Goal: Task Accomplishment & Management: Manage account settings

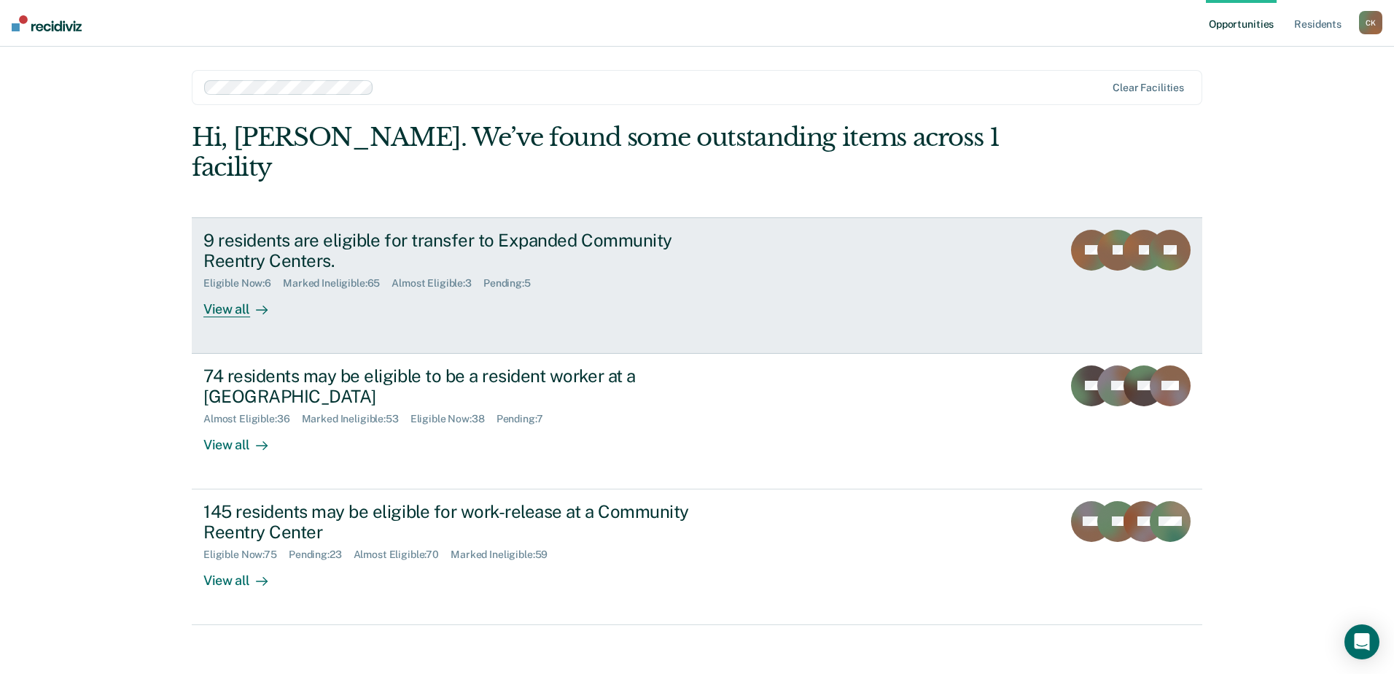
click at [424, 230] on div "9 residents are eligible for transfer to Expanded Community Reentry Centers. El…" at bounding box center [476, 274] width 547 height 88
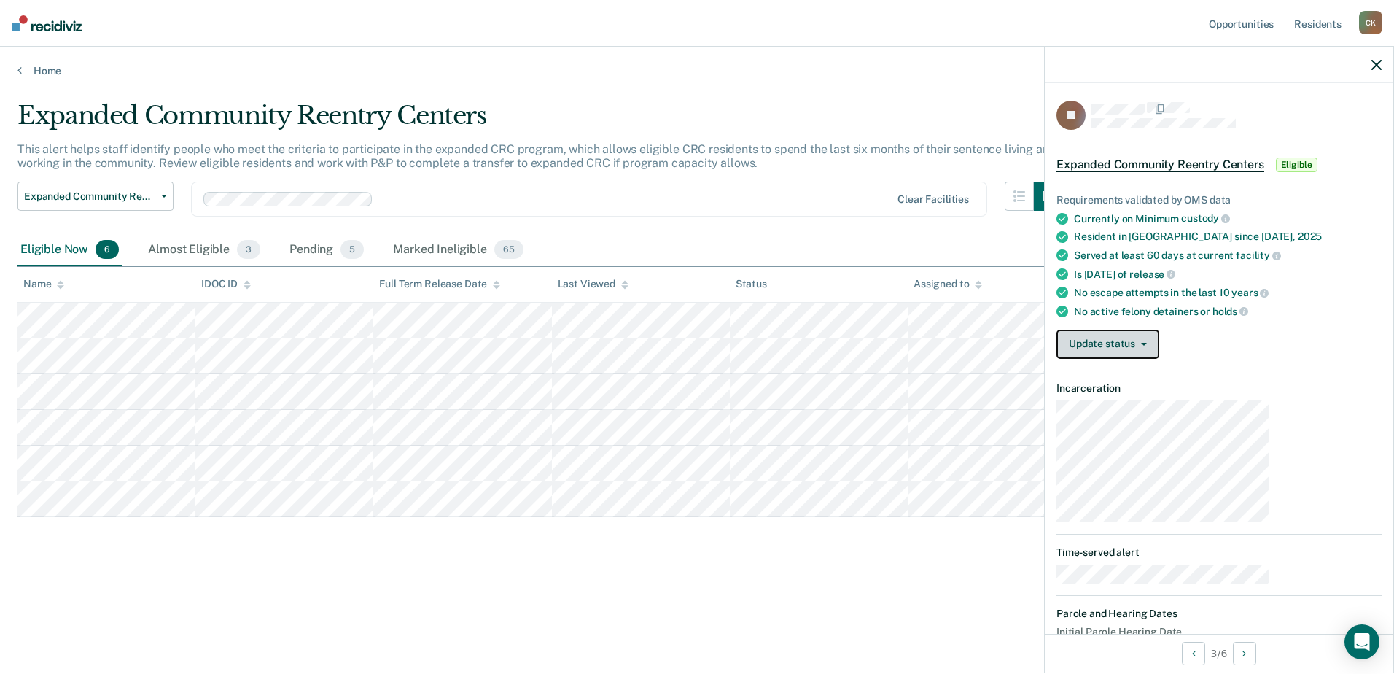
click at [1159, 330] on button "Update status" at bounding box center [1108, 344] width 103 height 29
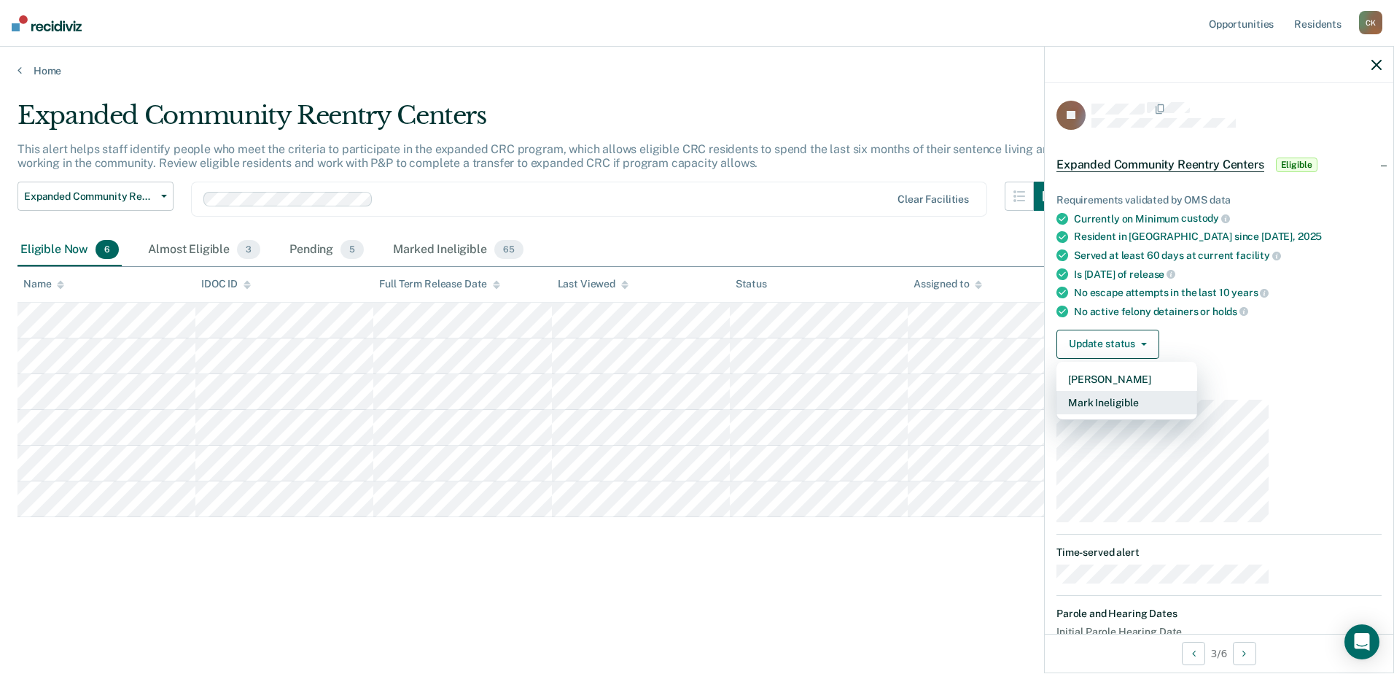
click at [1192, 391] on button "Mark Ineligible" at bounding box center [1127, 402] width 141 height 23
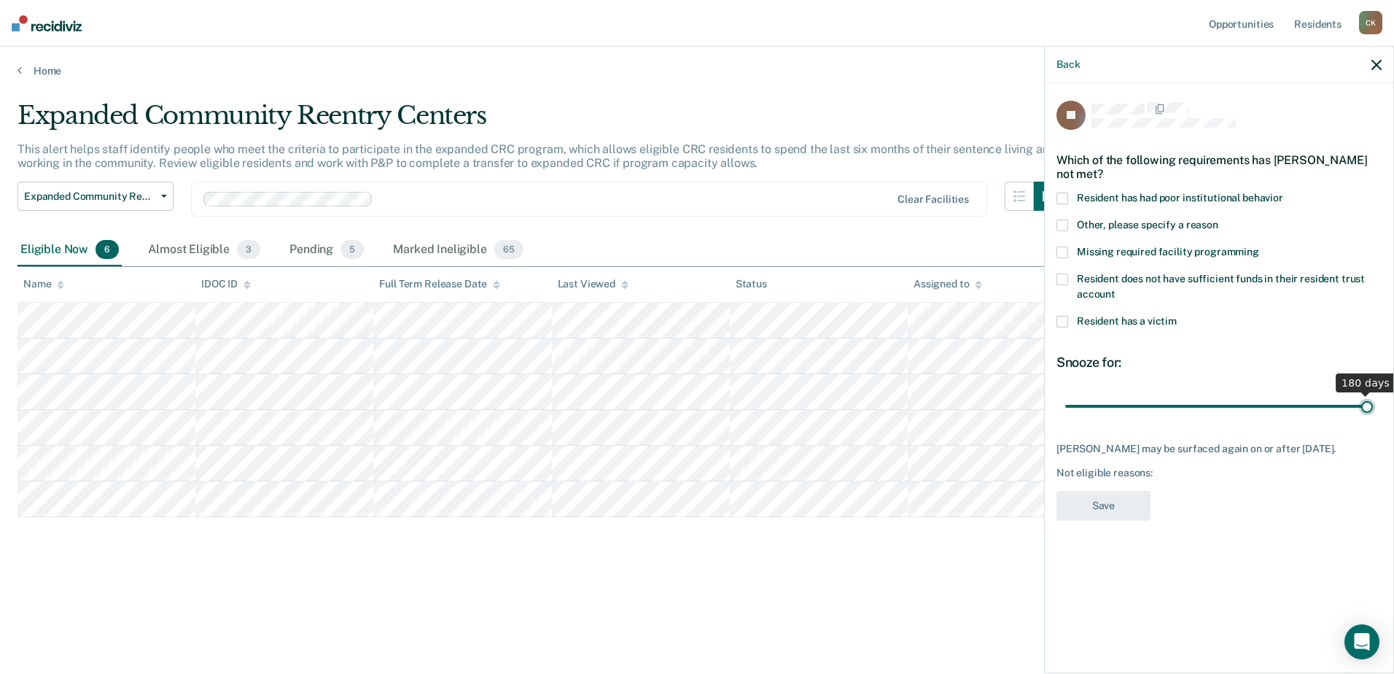
drag, startPoint x: 1241, startPoint y: 313, endPoint x: 1390, endPoint y: 316, distance: 149.5
type input "180"
click at [1373, 394] on input "range" at bounding box center [1219, 407] width 308 height 26
click at [1068, 219] on span at bounding box center [1063, 225] width 12 height 12
click at [1218, 219] on input "Other, please specify a reason" at bounding box center [1218, 219] width 0 height 0
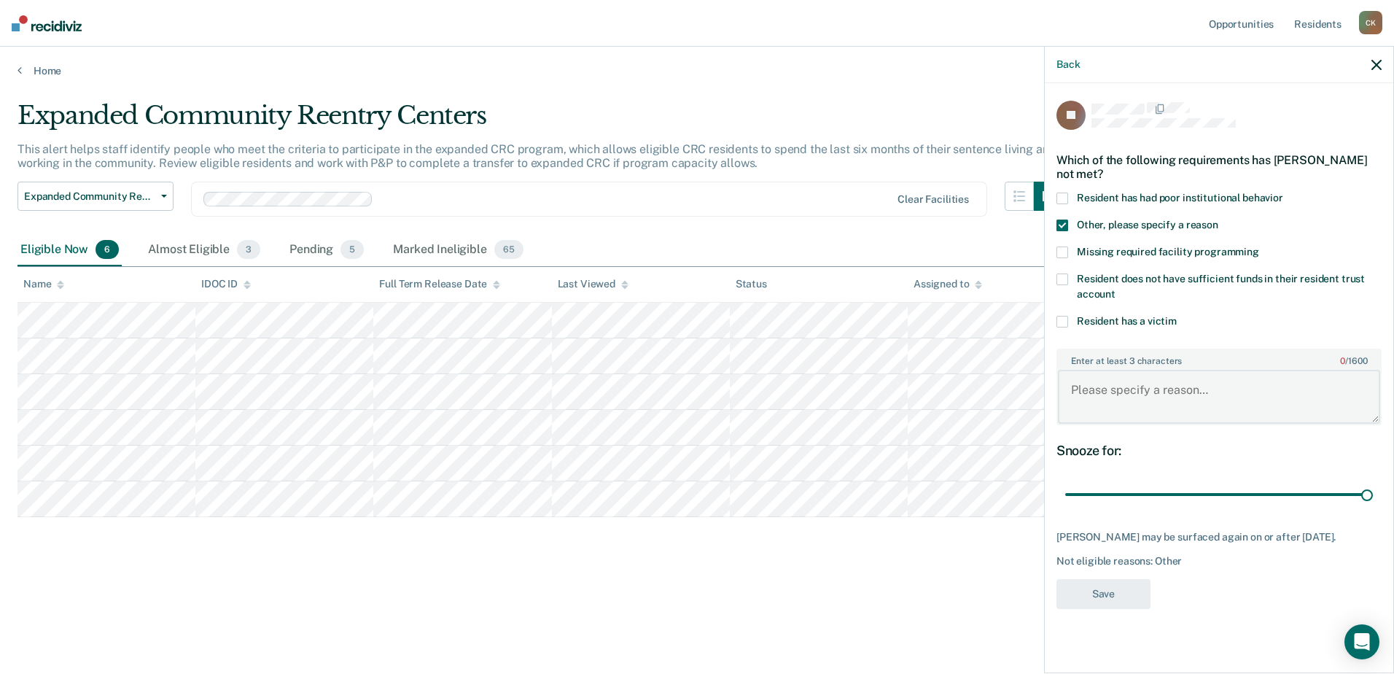
click at [1205, 370] on textarea "Enter at least 3 characters 0 / 1600" at bounding box center [1219, 397] width 322 height 54
type textarea "He is topping out in [DATE]."
click at [1151, 579] on button "Save" at bounding box center [1104, 594] width 94 height 30
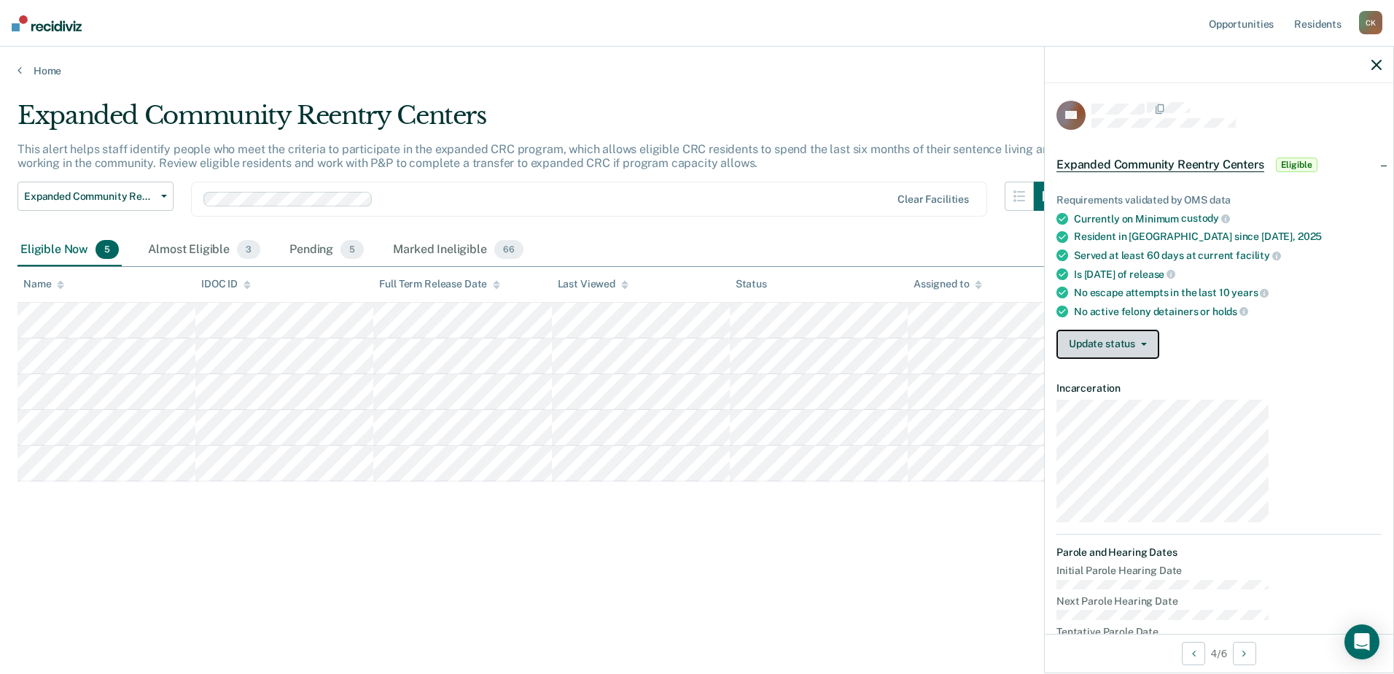
click at [1147, 343] on span "button" at bounding box center [1141, 344] width 12 height 3
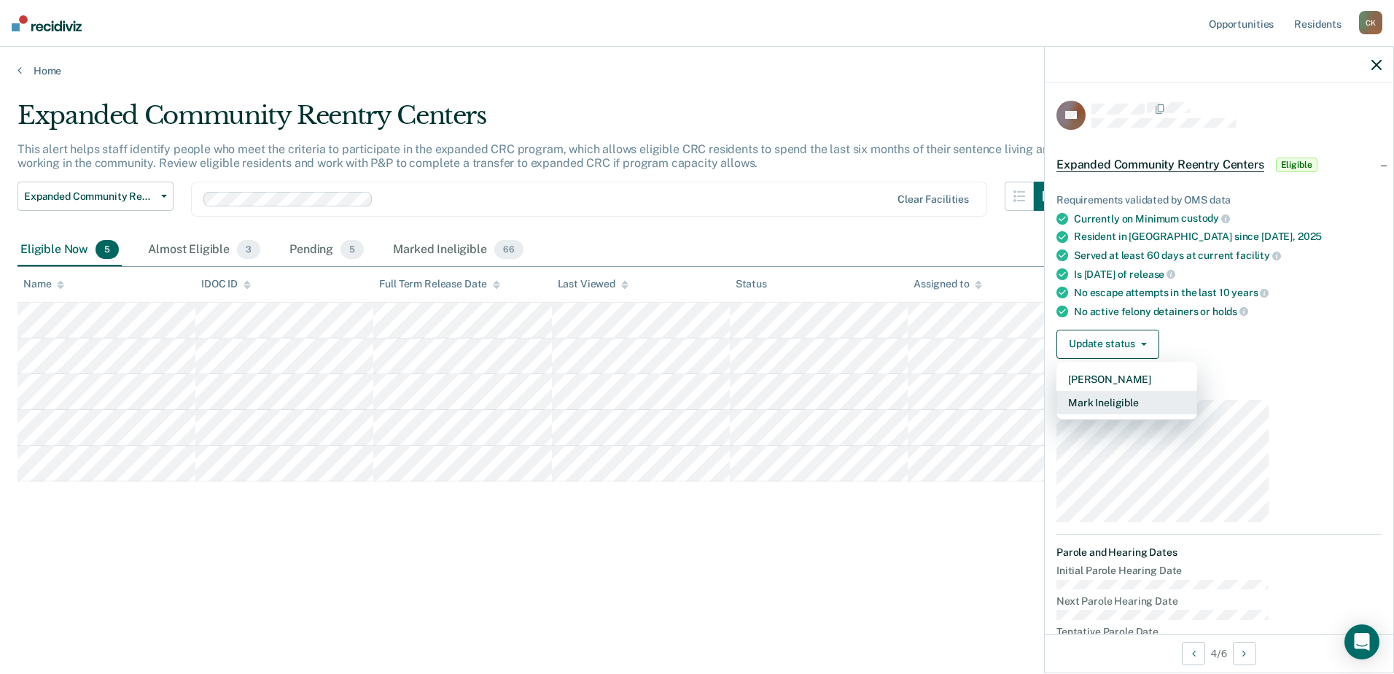
click at [1197, 391] on button "Mark Ineligible" at bounding box center [1127, 402] width 141 height 23
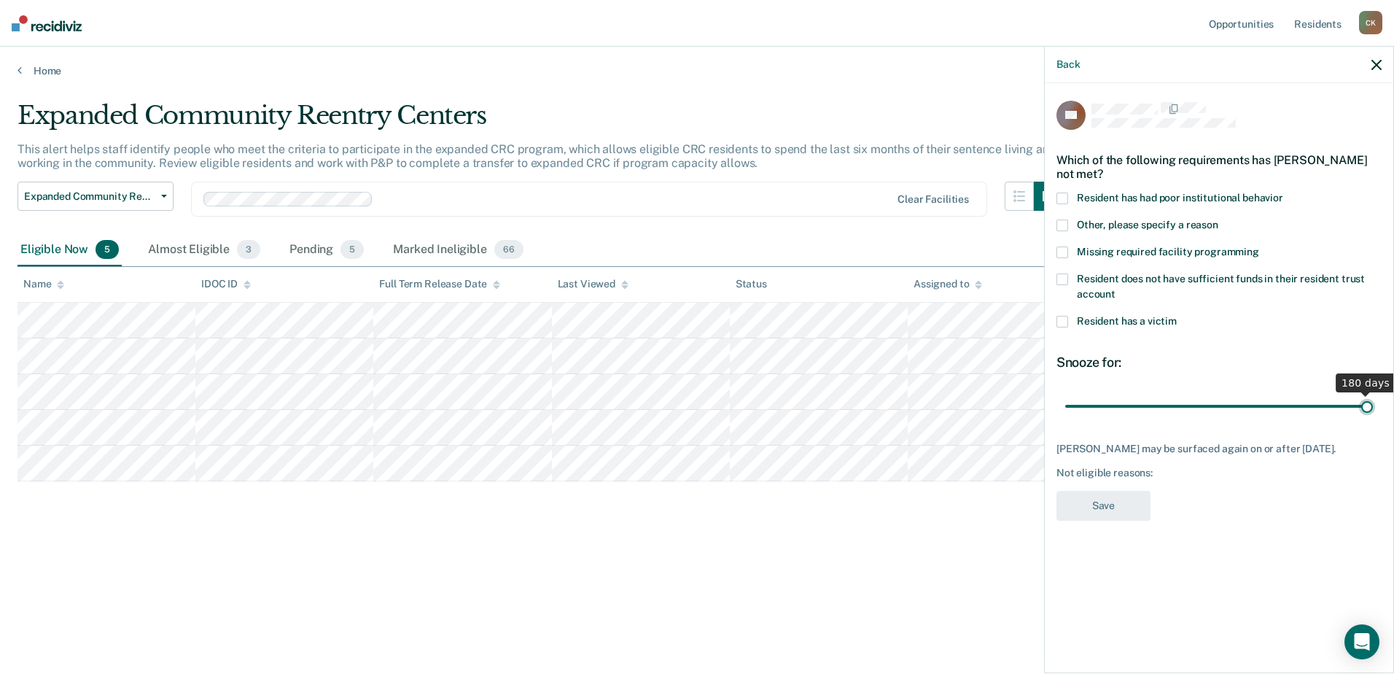
drag, startPoint x: 1240, startPoint y: 314, endPoint x: 1450, endPoint y: 303, distance: 210.3
type input "180"
click at [1373, 394] on input "range" at bounding box center [1219, 407] width 308 height 26
click at [1068, 219] on span at bounding box center [1063, 225] width 12 height 12
click at [1218, 219] on input "Other, please specify a reason" at bounding box center [1218, 219] width 0 height 0
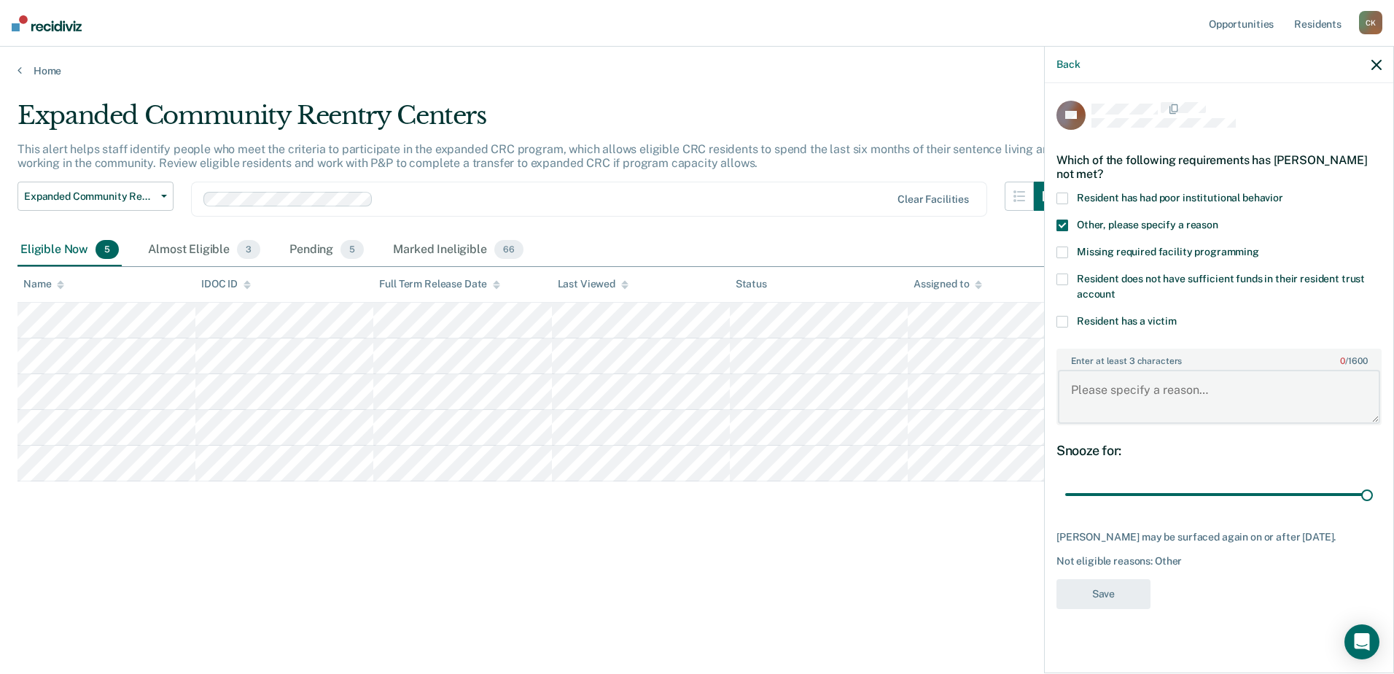
click at [1189, 370] on textarea "Enter at least 3 characters 0 / 1600" at bounding box center [1219, 397] width 322 height 54
type textarea "Passed his PED and does not see board until [DATE]."
click at [1151, 579] on button "Save" at bounding box center [1104, 594] width 94 height 30
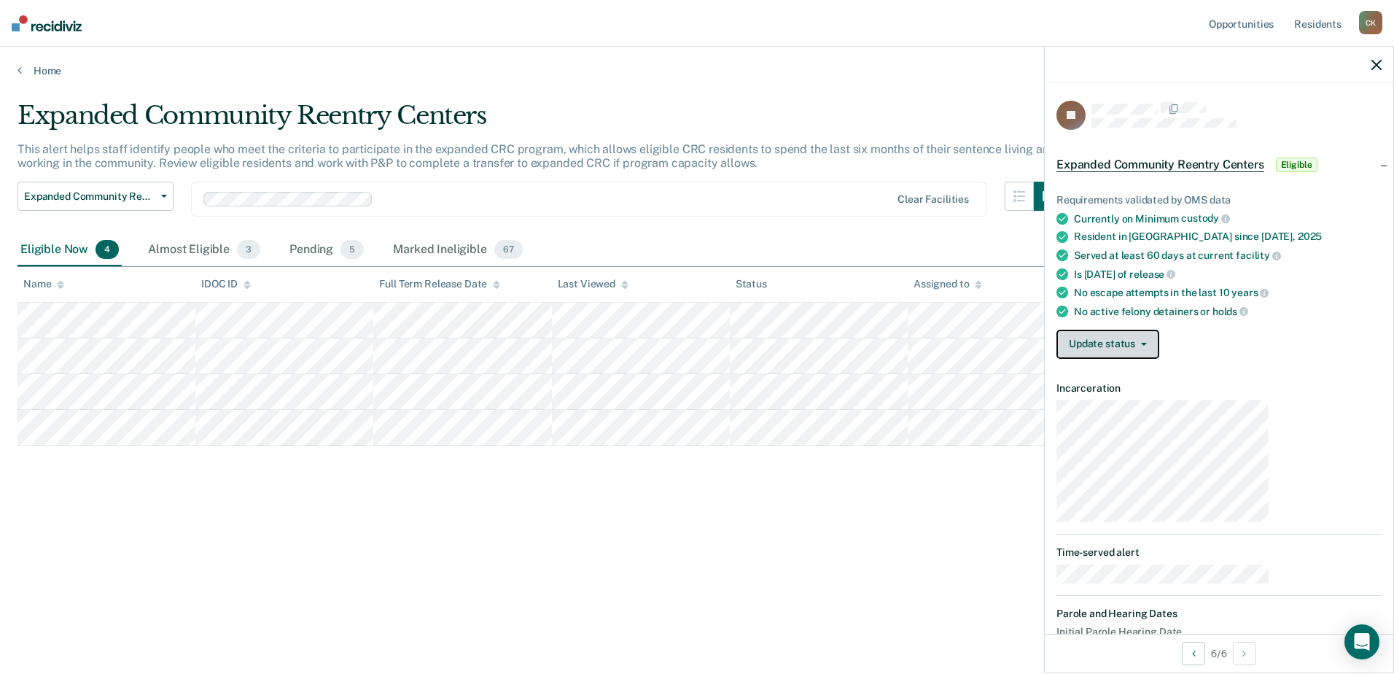
click at [1159, 330] on button "Update status" at bounding box center [1108, 344] width 103 height 29
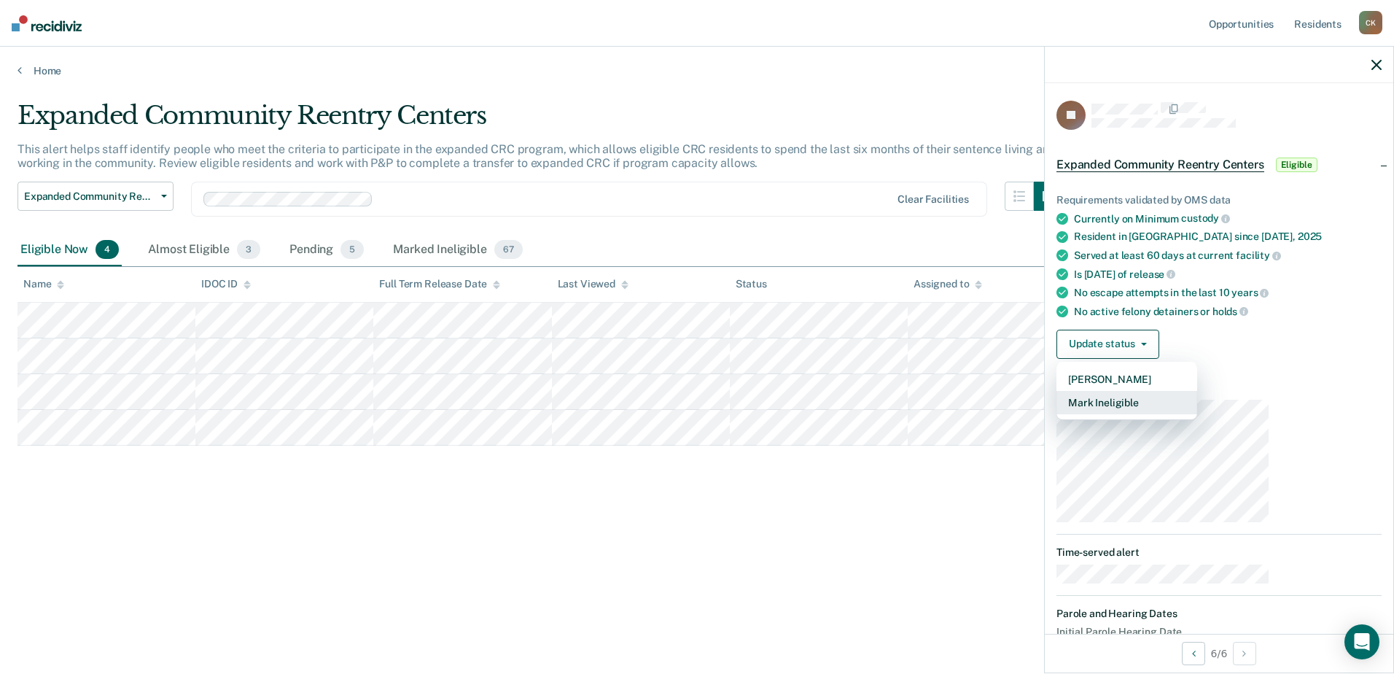
click at [1190, 391] on button "Mark Ineligible" at bounding box center [1127, 402] width 141 height 23
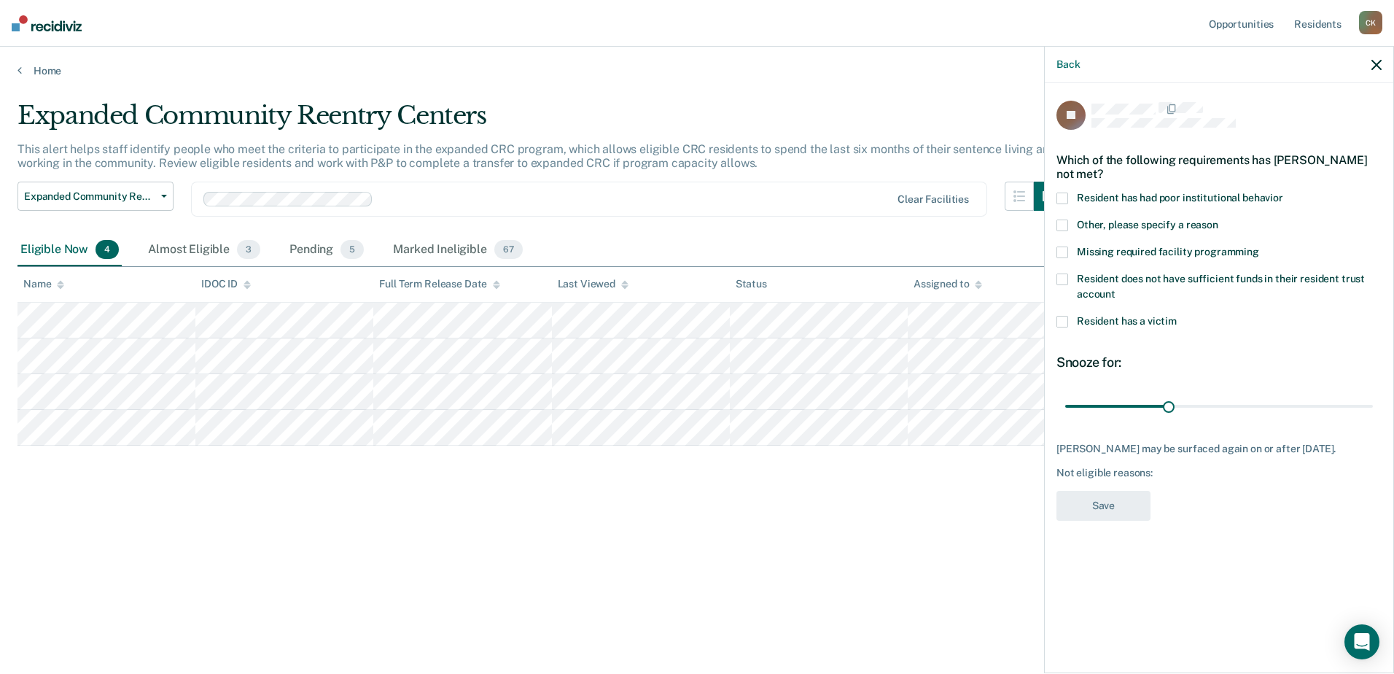
click at [1170, 219] on label "Other, please specify a reason" at bounding box center [1219, 226] width 325 height 15
click at [1218, 219] on input "Other, please specify a reason" at bounding box center [1218, 219] width 0 height 0
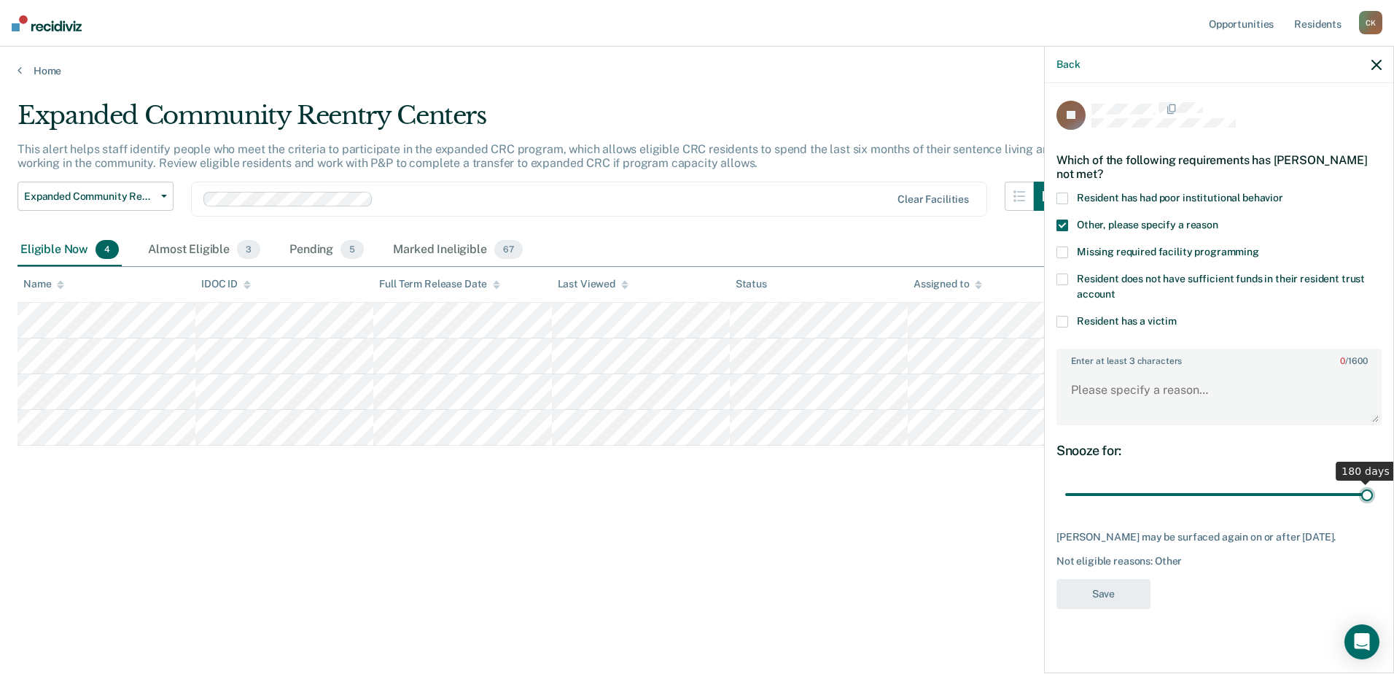
drag, startPoint x: 1241, startPoint y: 384, endPoint x: 1507, endPoint y: 390, distance: 266.2
type input "180"
click at [1373, 482] on input "range" at bounding box center [1219, 495] width 308 height 26
click at [1295, 370] on textarea "Enter at least 3 characters 0 / 1600" at bounding box center [1219, 397] width 322 height 54
type textarea "Passed his PED and still needs to see board. Scheduled for 2028."
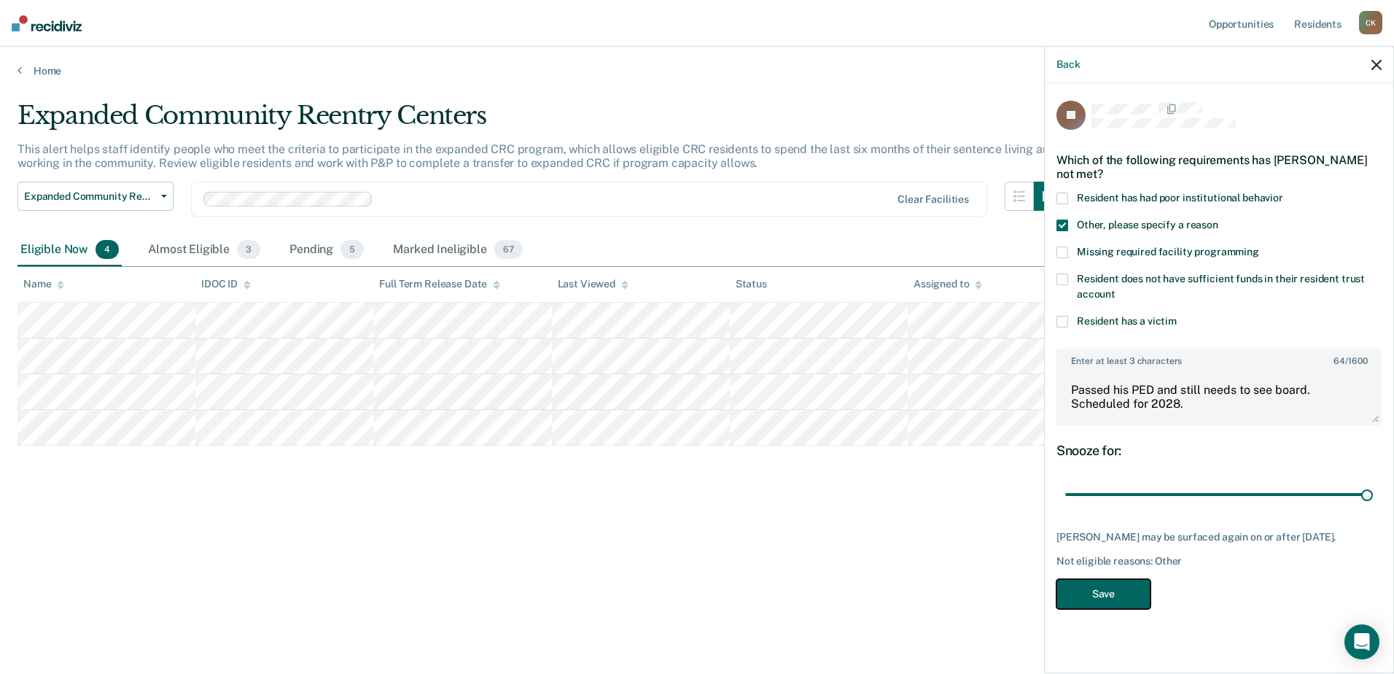
click at [1151, 579] on button "Save" at bounding box center [1104, 594] width 94 height 30
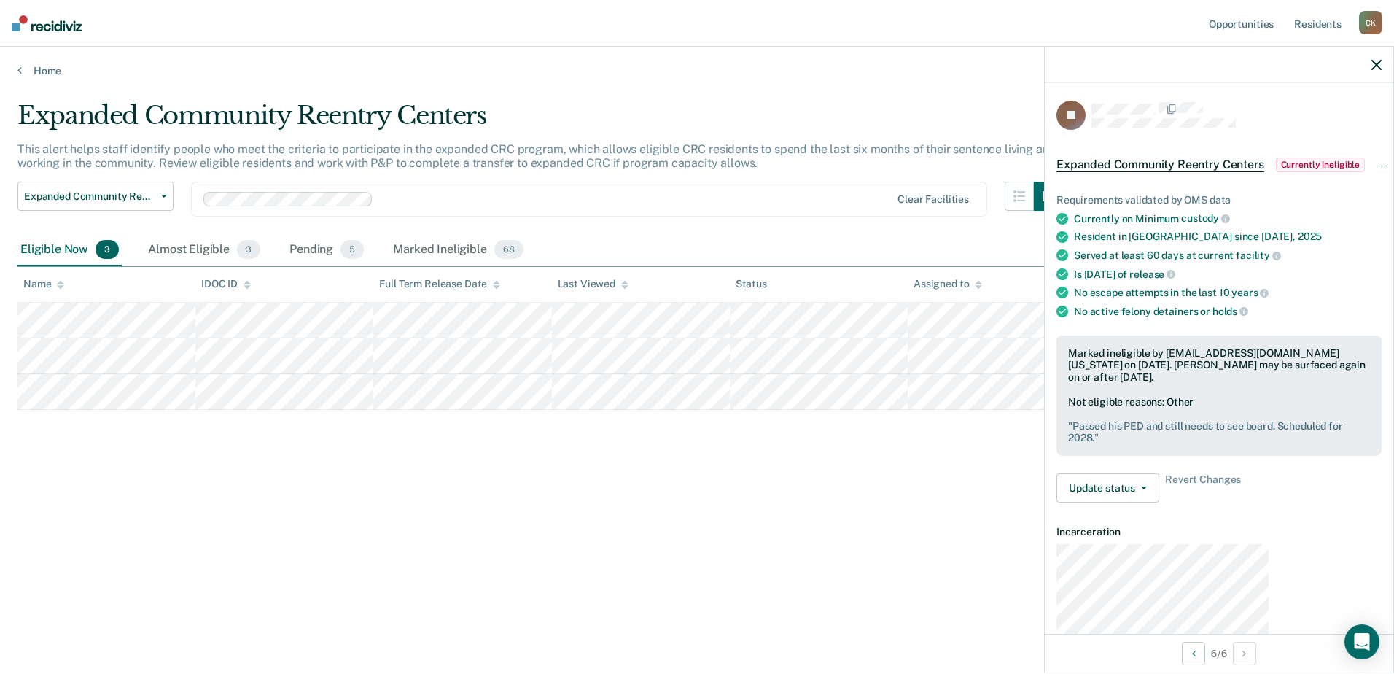
click at [20, 393] on div "Expanded Community Reentry Centers This alert helps staff identify people who m…" at bounding box center [696, 333] width 1359 height 464
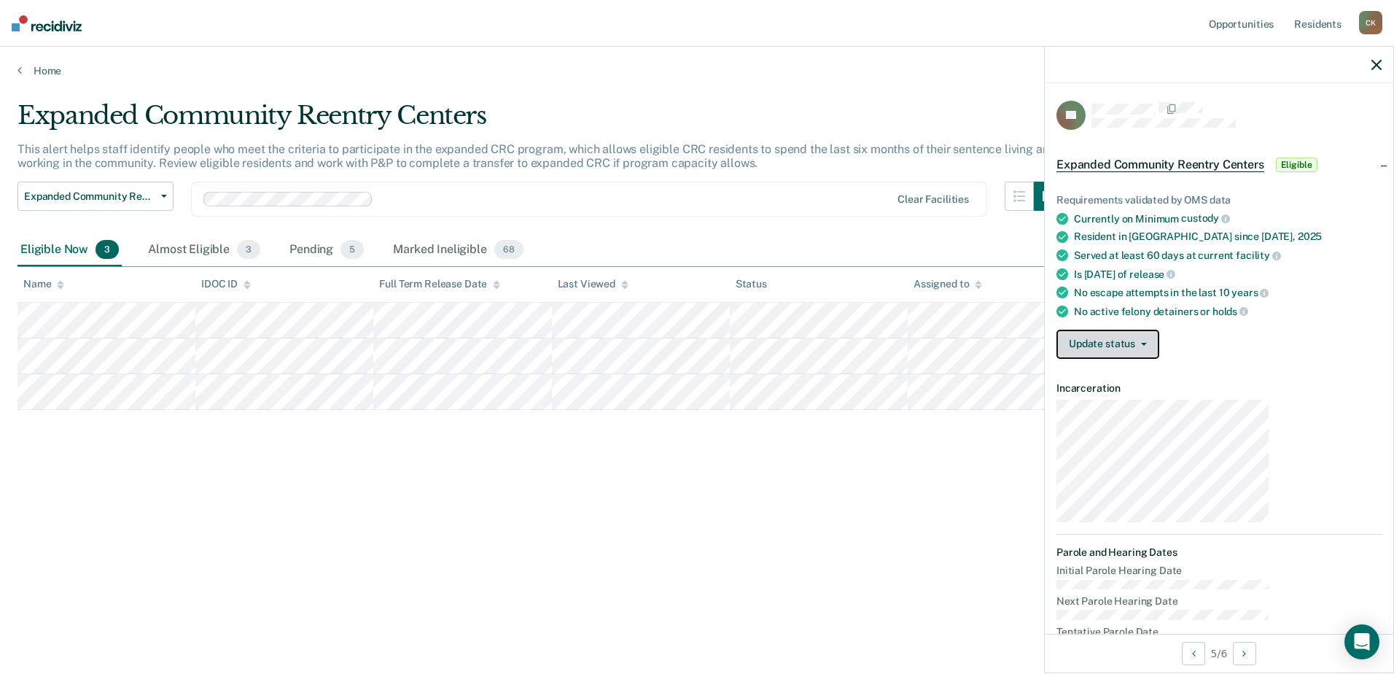
click at [1159, 330] on button "Update status" at bounding box center [1108, 344] width 103 height 29
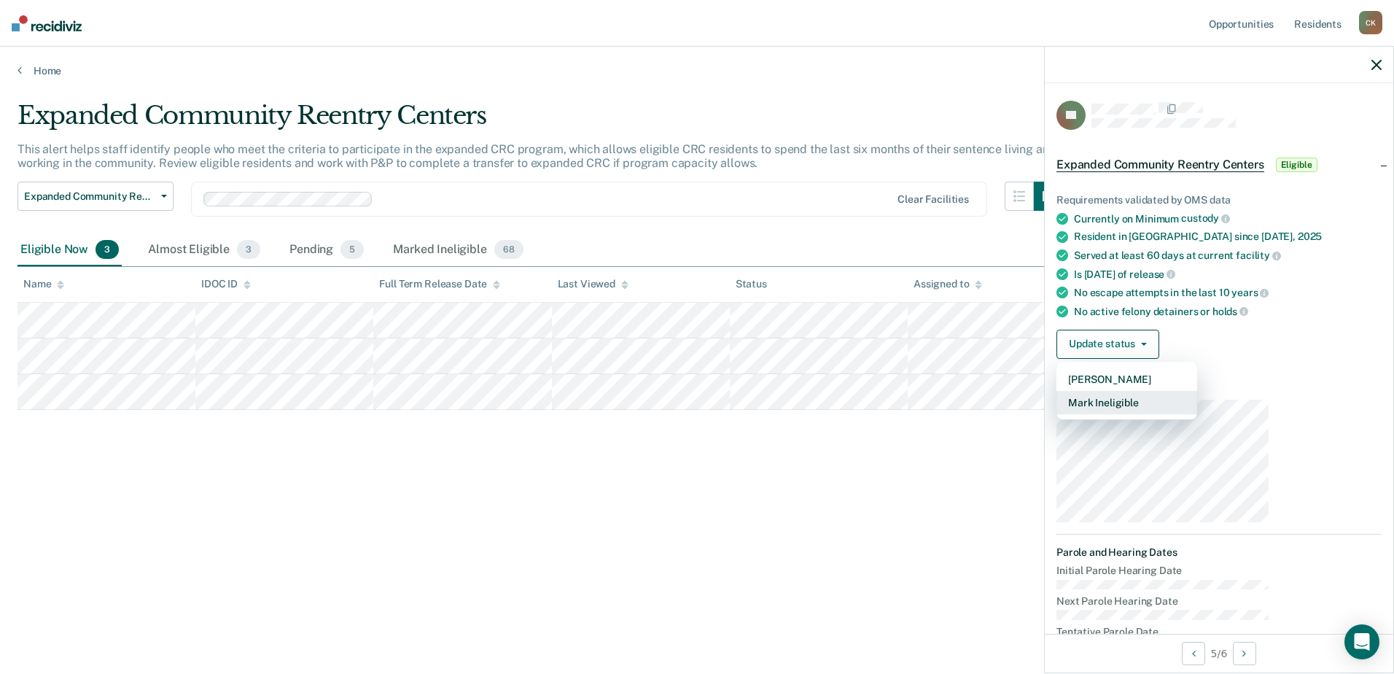
click at [1188, 391] on button "Mark Ineligible" at bounding box center [1127, 402] width 141 height 23
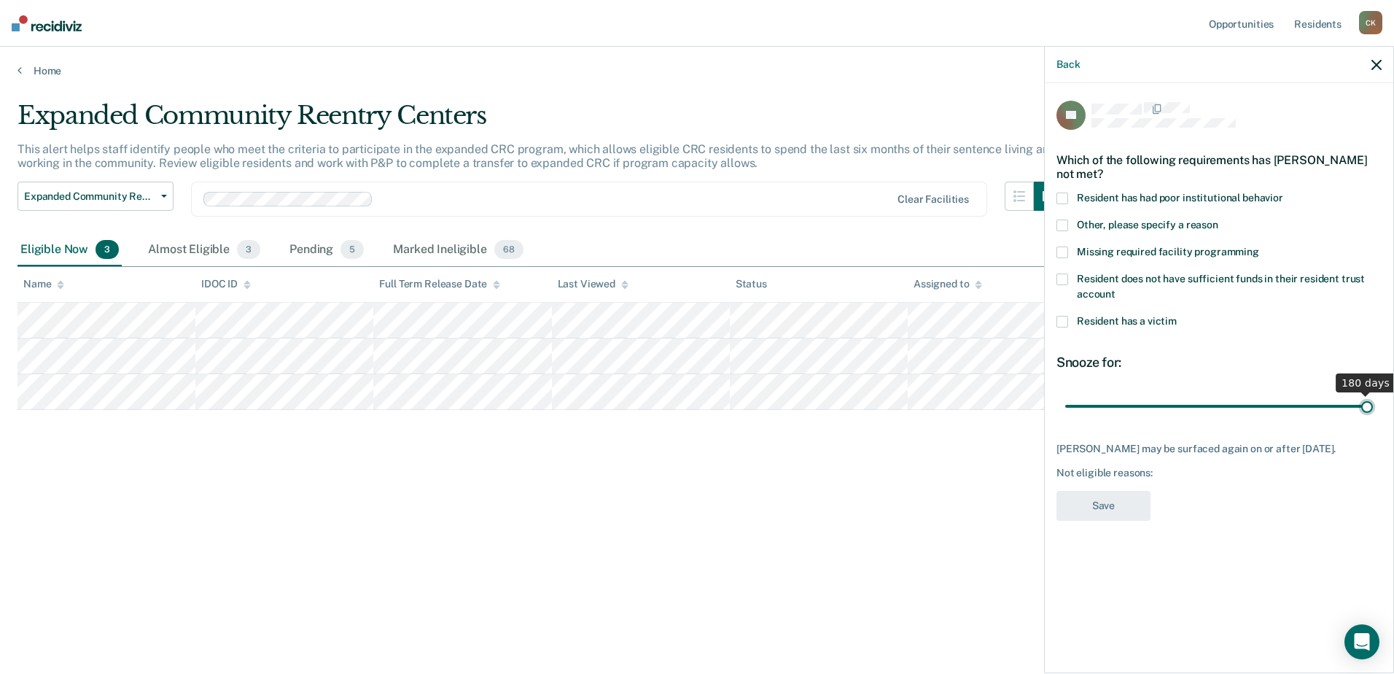
drag, startPoint x: 1248, startPoint y: 310, endPoint x: 1454, endPoint y: 288, distance: 207.5
type input "180"
click at [1373, 394] on input "range" at bounding box center [1219, 407] width 308 height 26
click at [1170, 192] on label "Resident has had poor institutional behavior" at bounding box center [1219, 199] width 325 height 15
click at [1283, 192] on input "Resident has had poor institutional behavior" at bounding box center [1283, 192] width 0 height 0
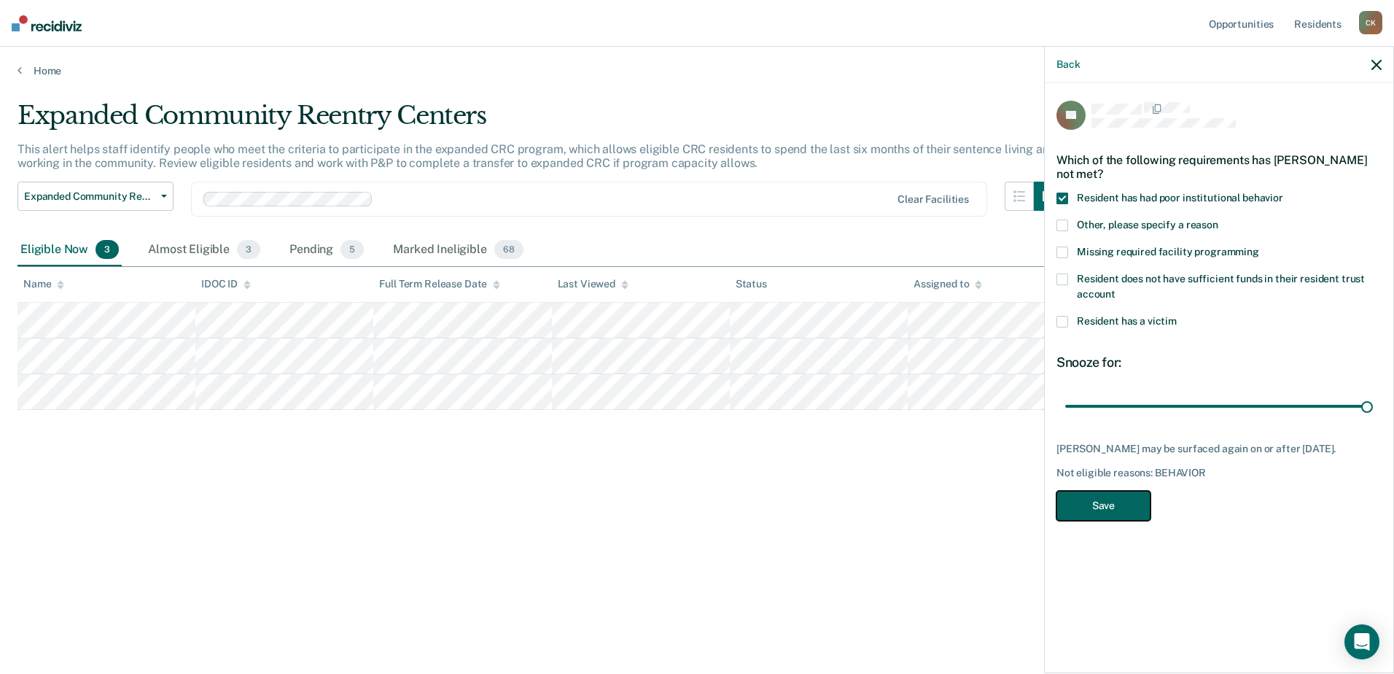
click at [1151, 491] on button "Save" at bounding box center [1104, 506] width 94 height 30
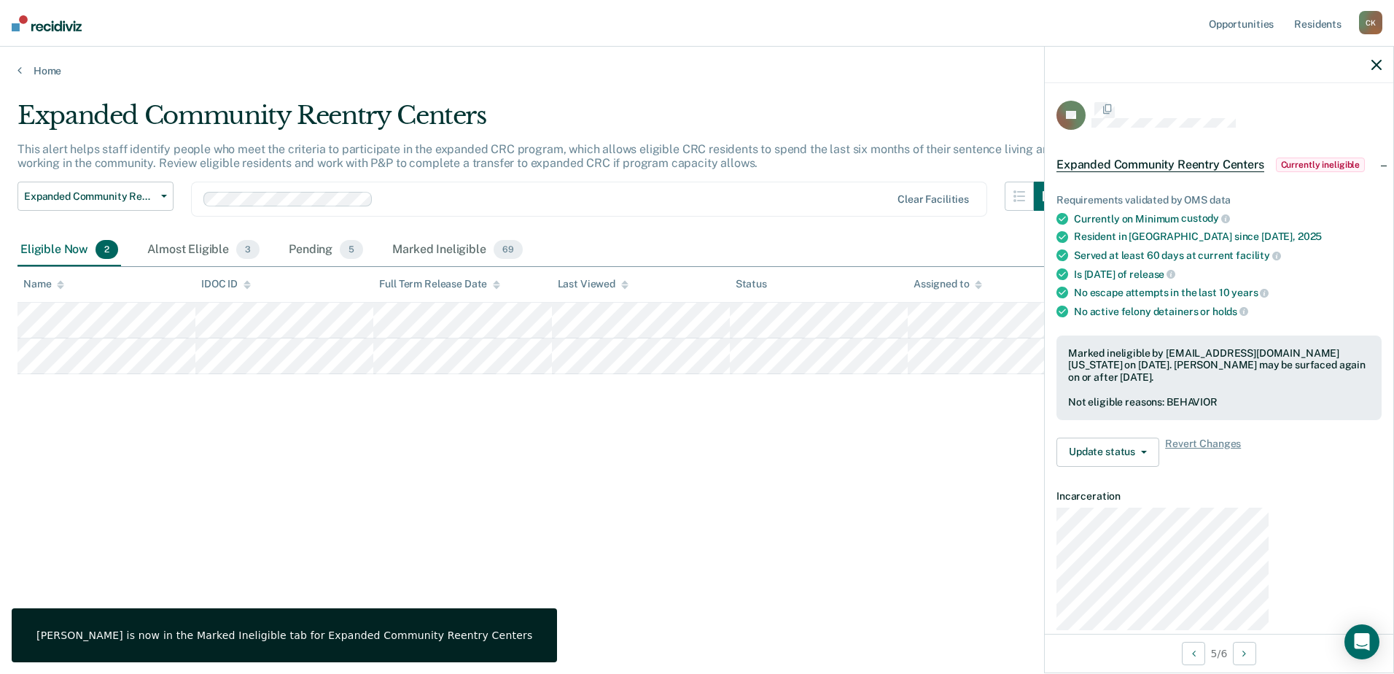
click at [512, 365] on div "Expanded Community Reentry Centers This alert helps staff identify people who m…" at bounding box center [696, 333] width 1359 height 464
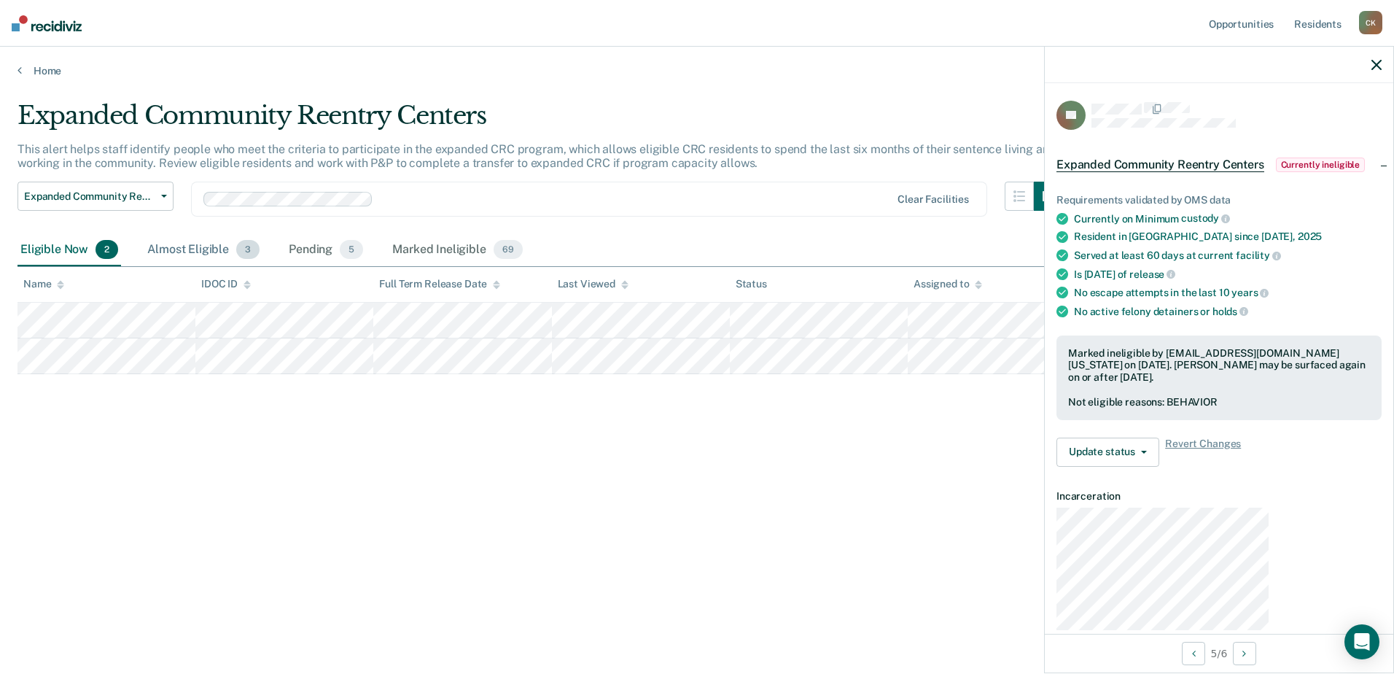
click at [149, 234] on div "Almost Eligible 3" at bounding box center [203, 250] width 118 height 32
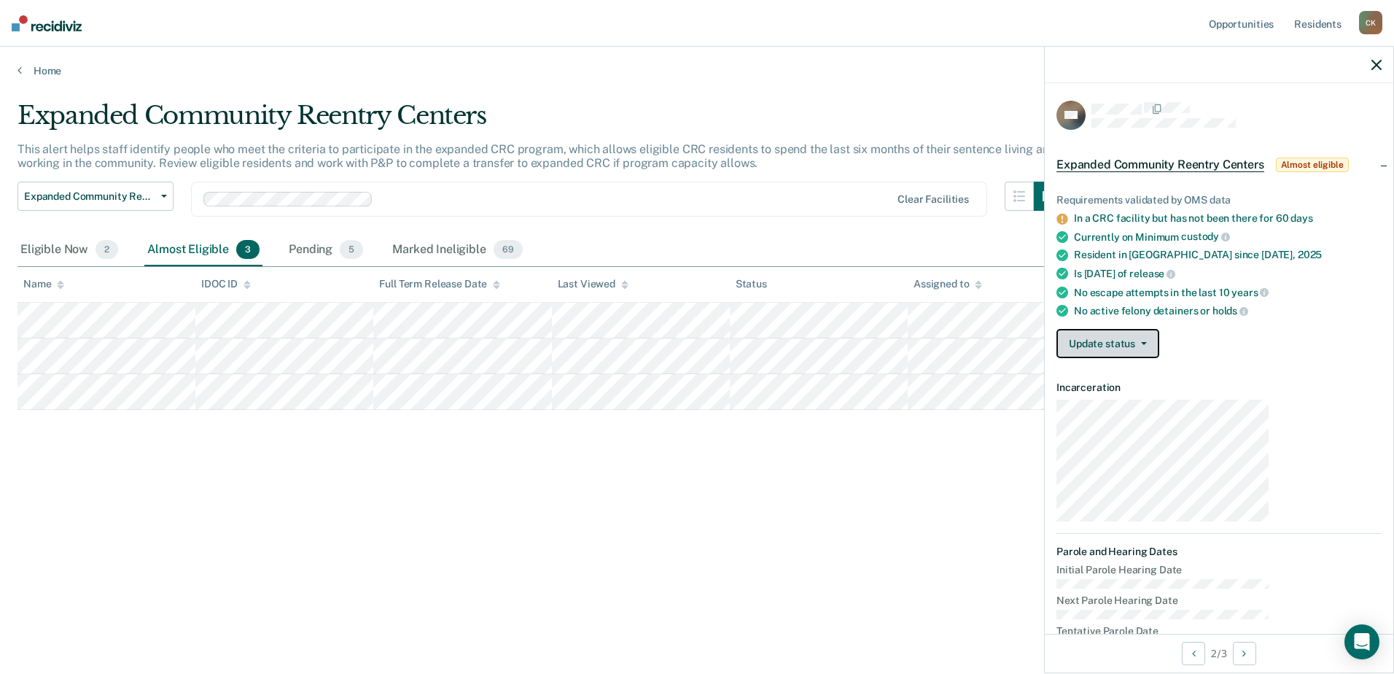
click at [1159, 329] on button "Update status" at bounding box center [1108, 343] width 103 height 29
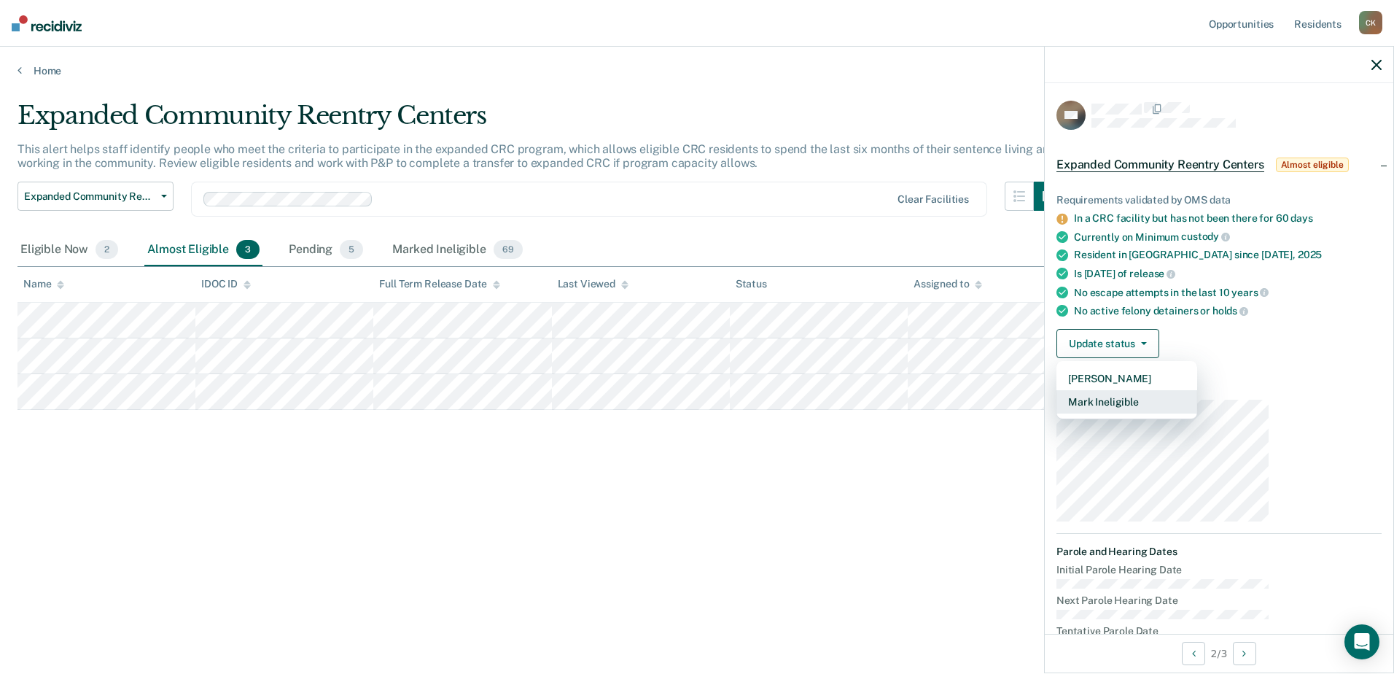
click at [1197, 390] on button "Mark Ineligible" at bounding box center [1127, 401] width 141 height 23
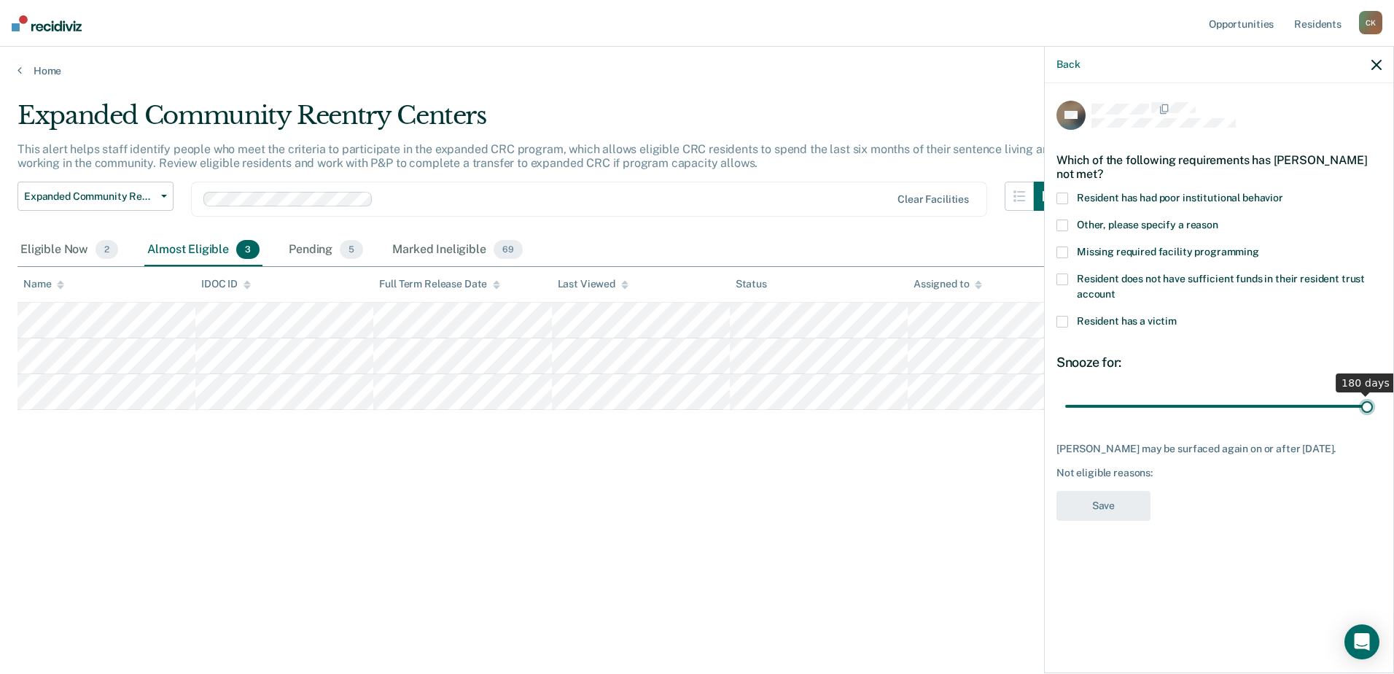
drag, startPoint x: 1253, startPoint y: 316, endPoint x: 1436, endPoint y: 330, distance: 182.8
type input "180"
click at [1373, 394] on input "range" at bounding box center [1219, 407] width 308 height 26
click at [1068, 219] on span at bounding box center [1063, 225] width 12 height 12
click at [1218, 219] on input "Other, please specify a reason" at bounding box center [1218, 219] width 0 height 0
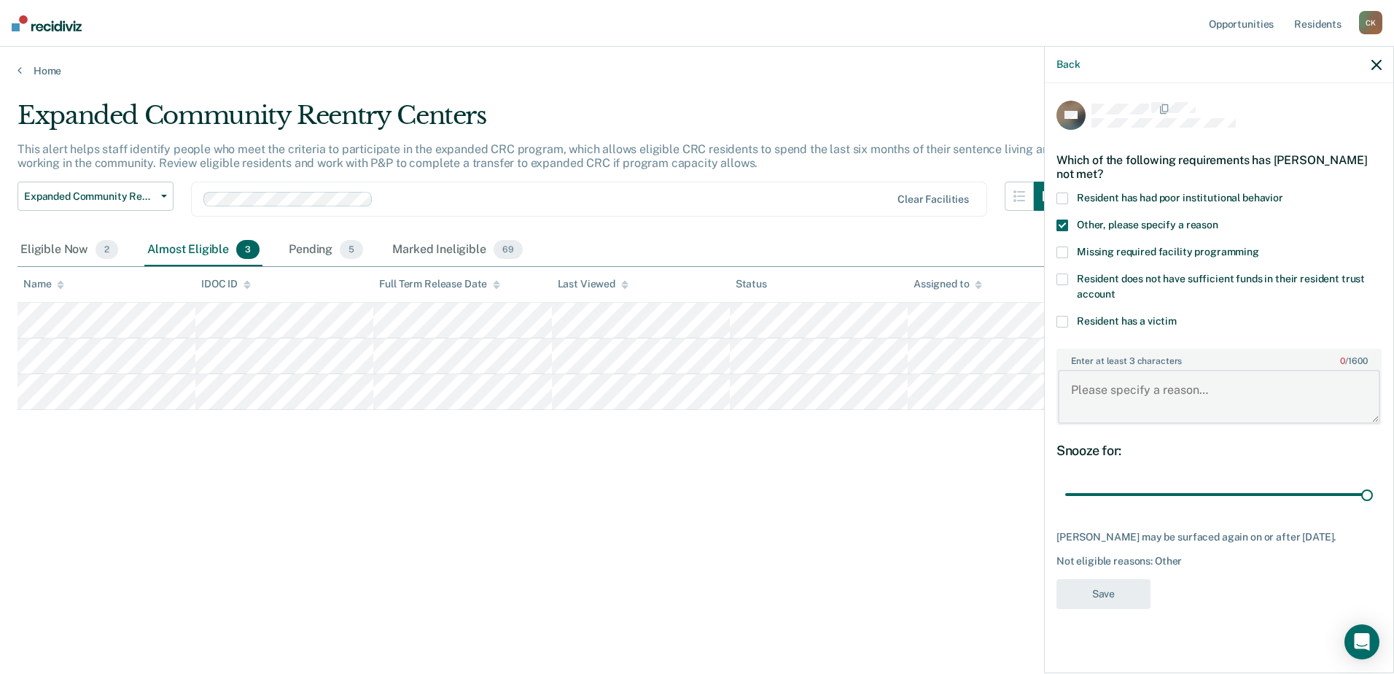
click at [1253, 370] on textarea "Enter at least 3 characters 0 / 1600" at bounding box center [1219, 397] width 322 height 54
click at [1268, 370] on textarea "Just got here to the CRC." at bounding box center [1219, 397] width 322 height 54
type textarea "Just got here to the CRC and passed his PED. Sees board in [DATE]."
click at [1151, 579] on button "Save" at bounding box center [1104, 594] width 94 height 30
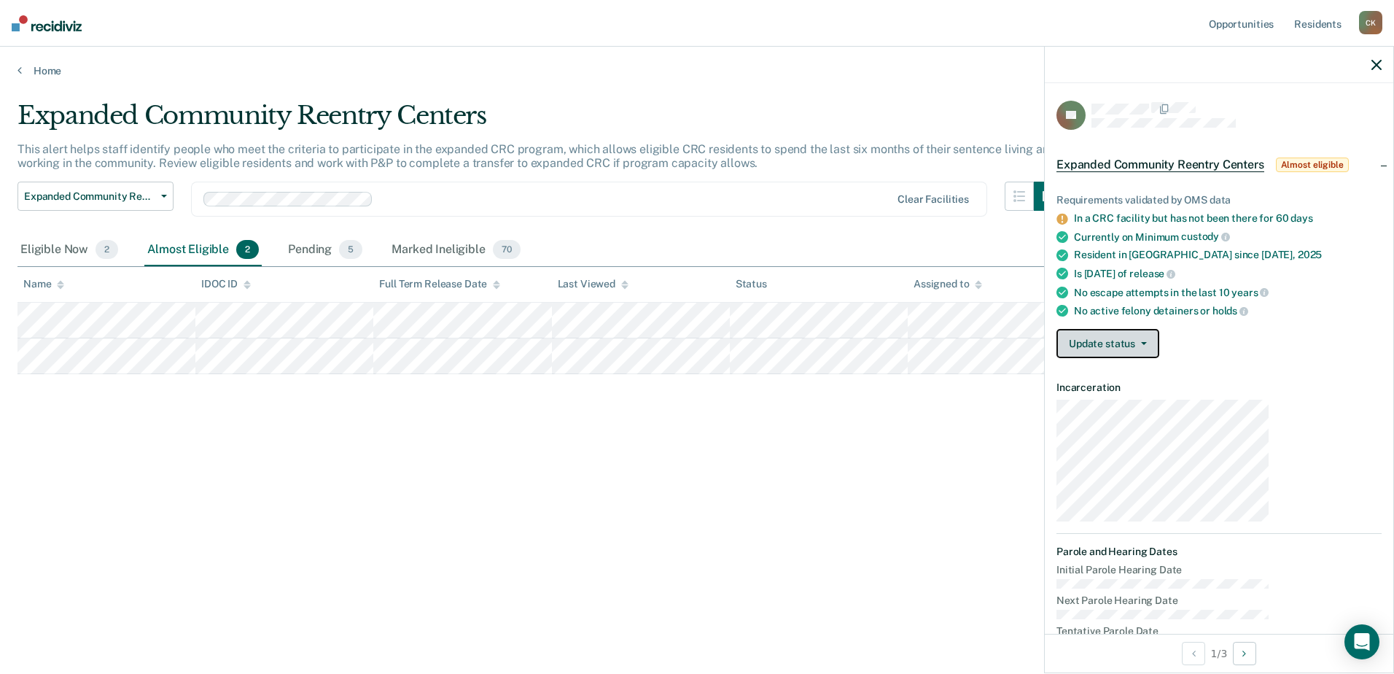
click at [1159, 329] on button "Update status" at bounding box center [1108, 343] width 103 height 29
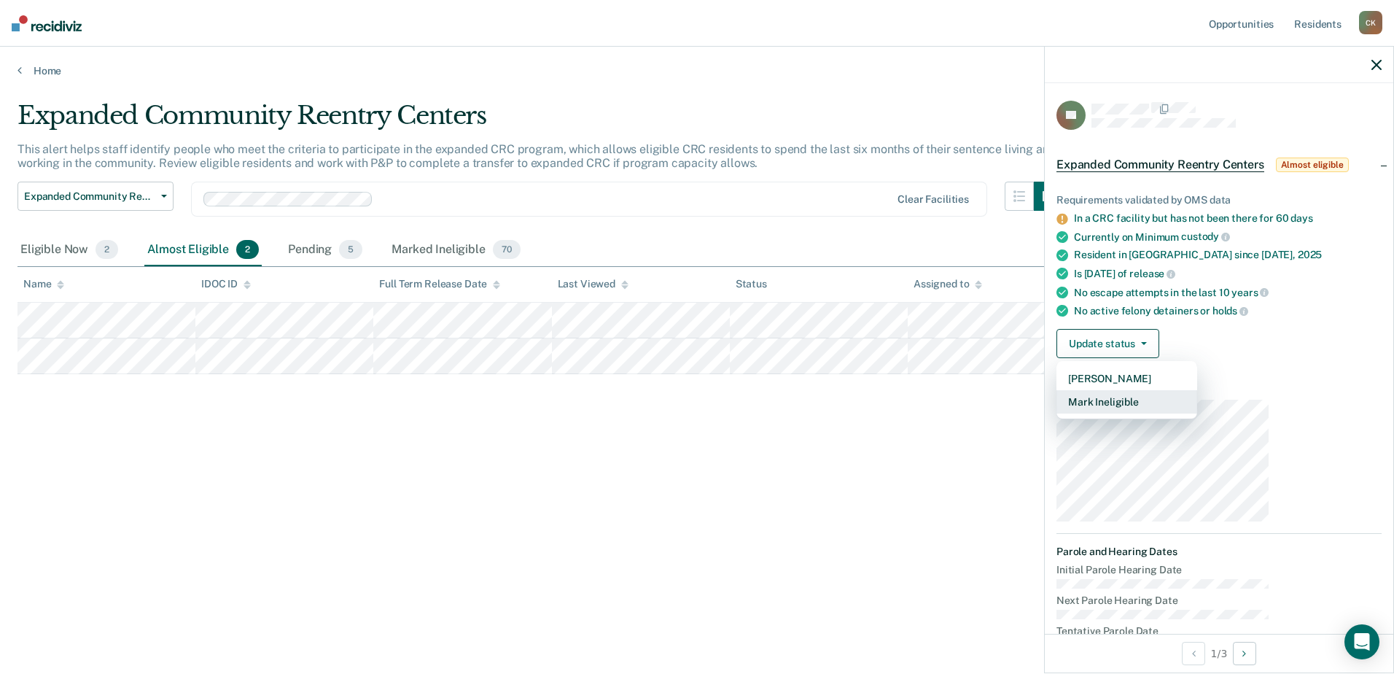
click at [1184, 390] on button "Mark Ineligible" at bounding box center [1127, 401] width 141 height 23
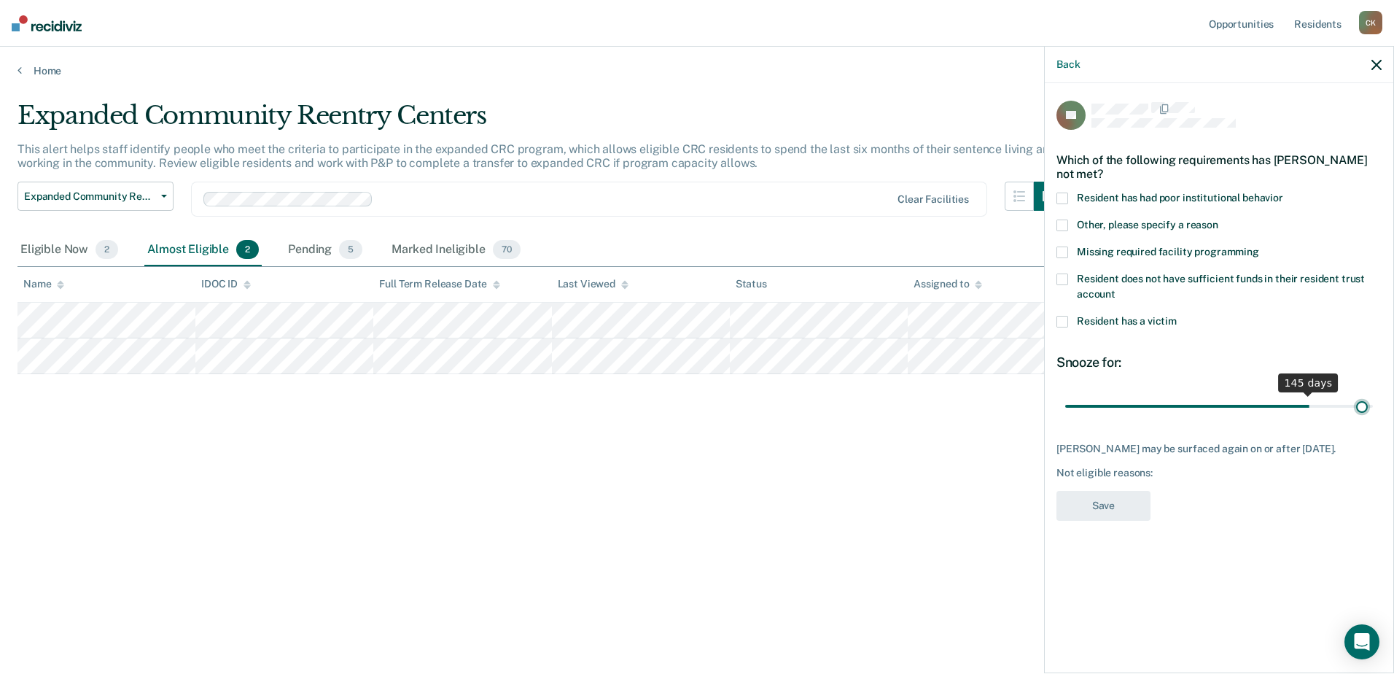
drag, startPoint x: 1244, startPoint y: 313, endPoint x: 1370, endPoint y: 317, distance: 126.2
type input "177"
click at [1370, 394] on input "range" at bounding box center [1219, 407] width 308 height 26
click at [1170, 219] on label "Other, please specify a reason" at bounding box center [1219, 226] width 325 height 15
click at [1218, 219] on input "Other, please specify a reason" at bounding box center [1218, 219] width 0 height 0
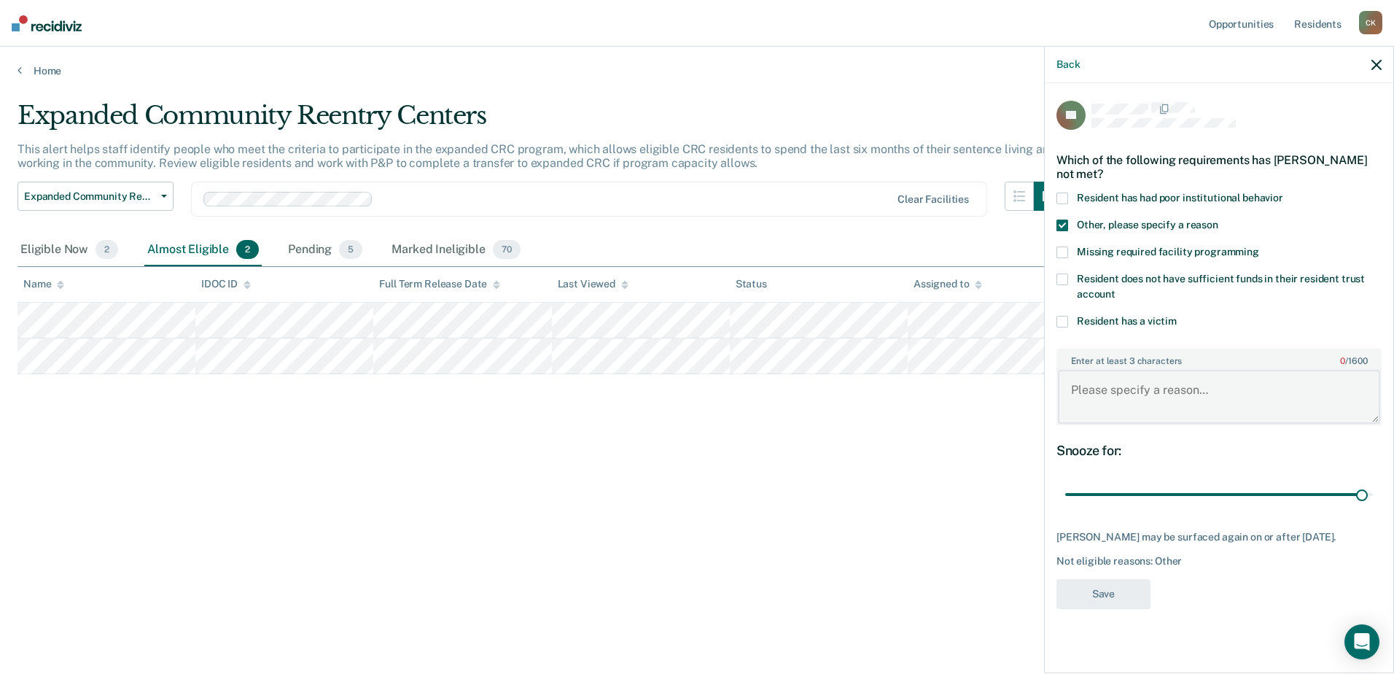
click at [1202, 370] on textarea "Enter at least 3 characters 0 / 1600" at bounding box center [1219, 397] width 322 height 54
type textarea "Just got to the facility."
click at [1151, 579] on button "Save" at bounding box center [1104, 594] width 94 height 30
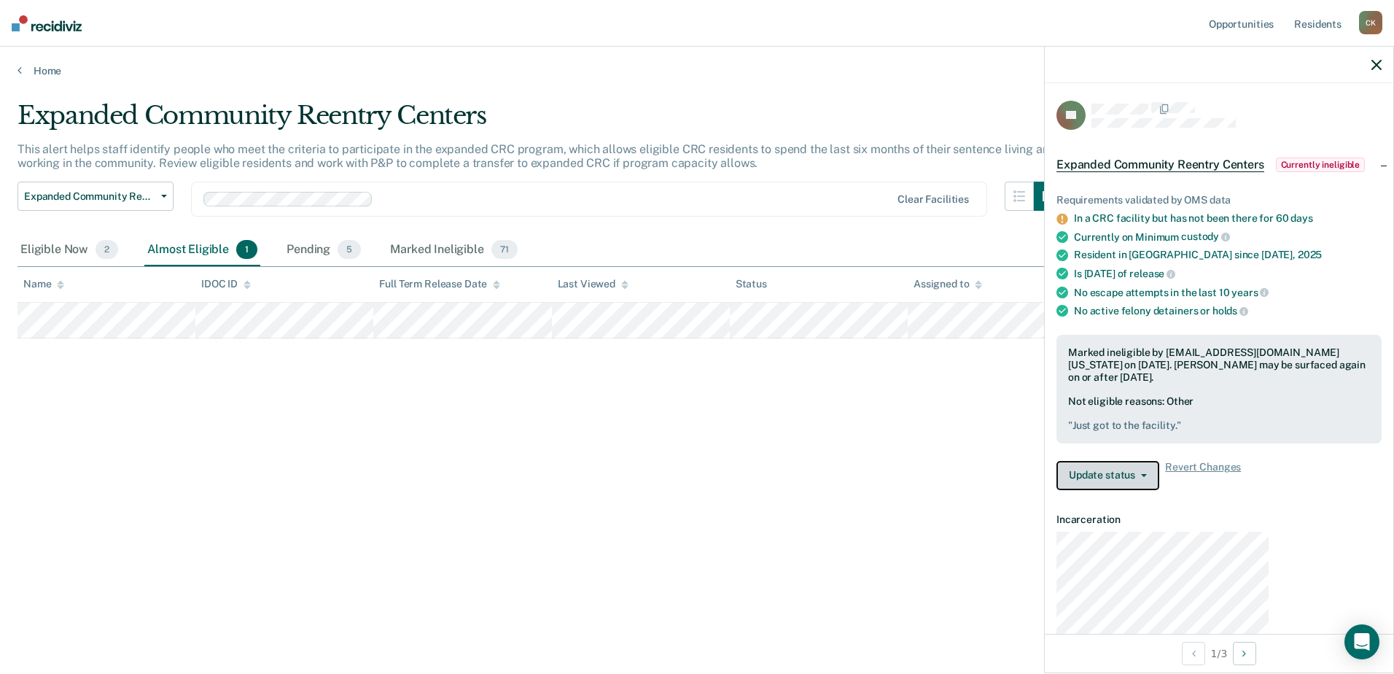
click at [1159, 461] on button "Update status" at bounding box center [1108, 475] width 103 height 29
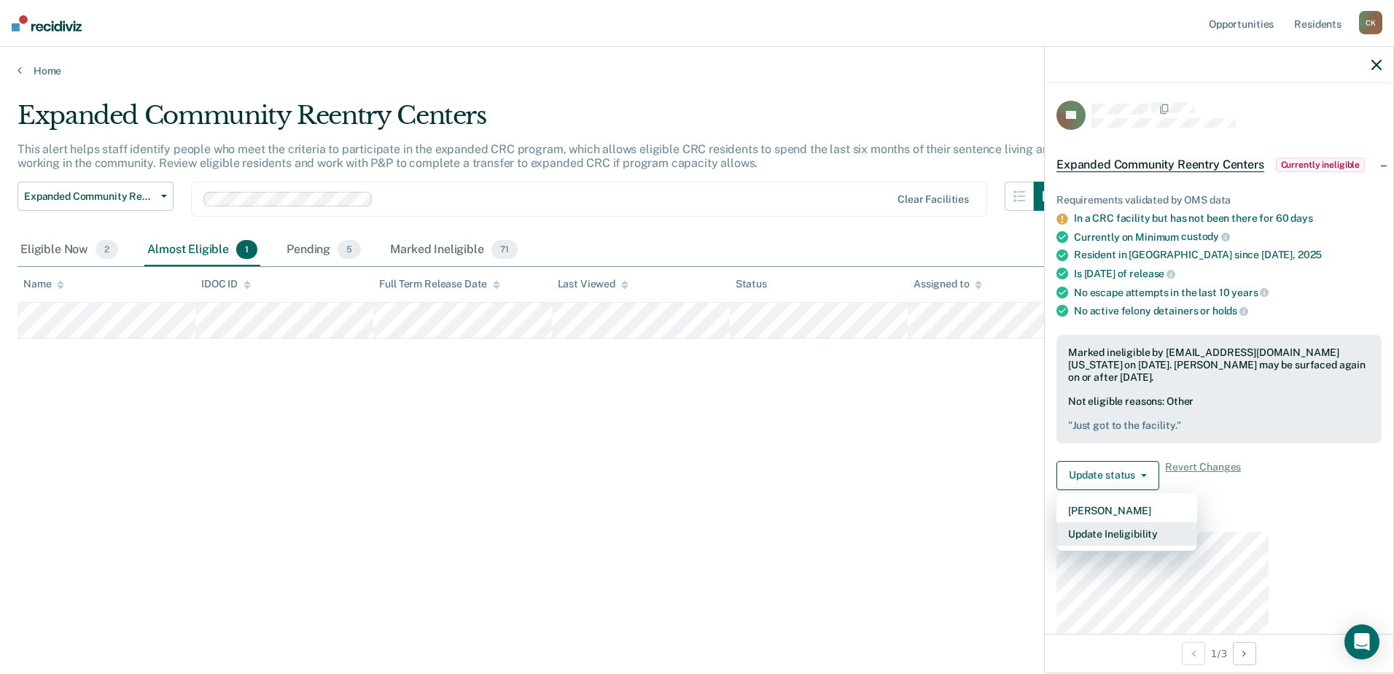
click at [1197, 522] on button "Update Ineligibility" at bounding box center [1127, 533] width 141 height 23
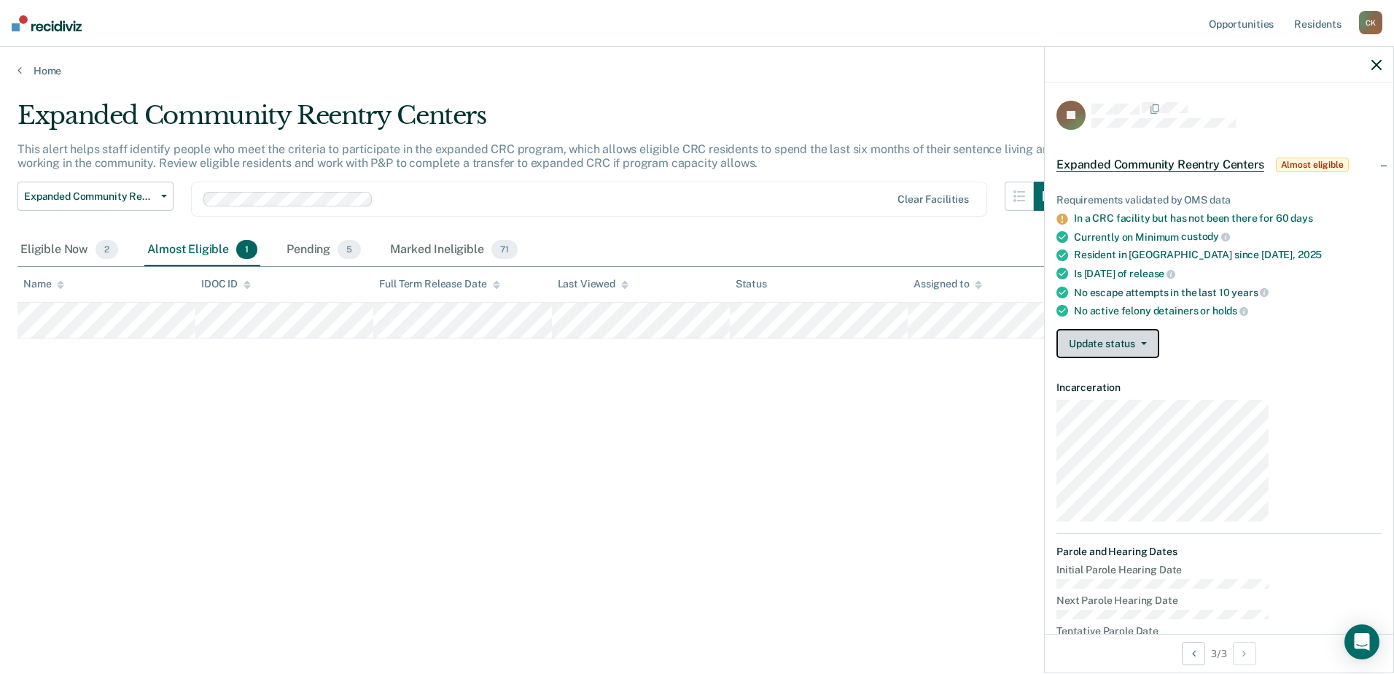
click at [1159, 329] on button "Update status" at bounding box center [1108, 343] width 103 height 29
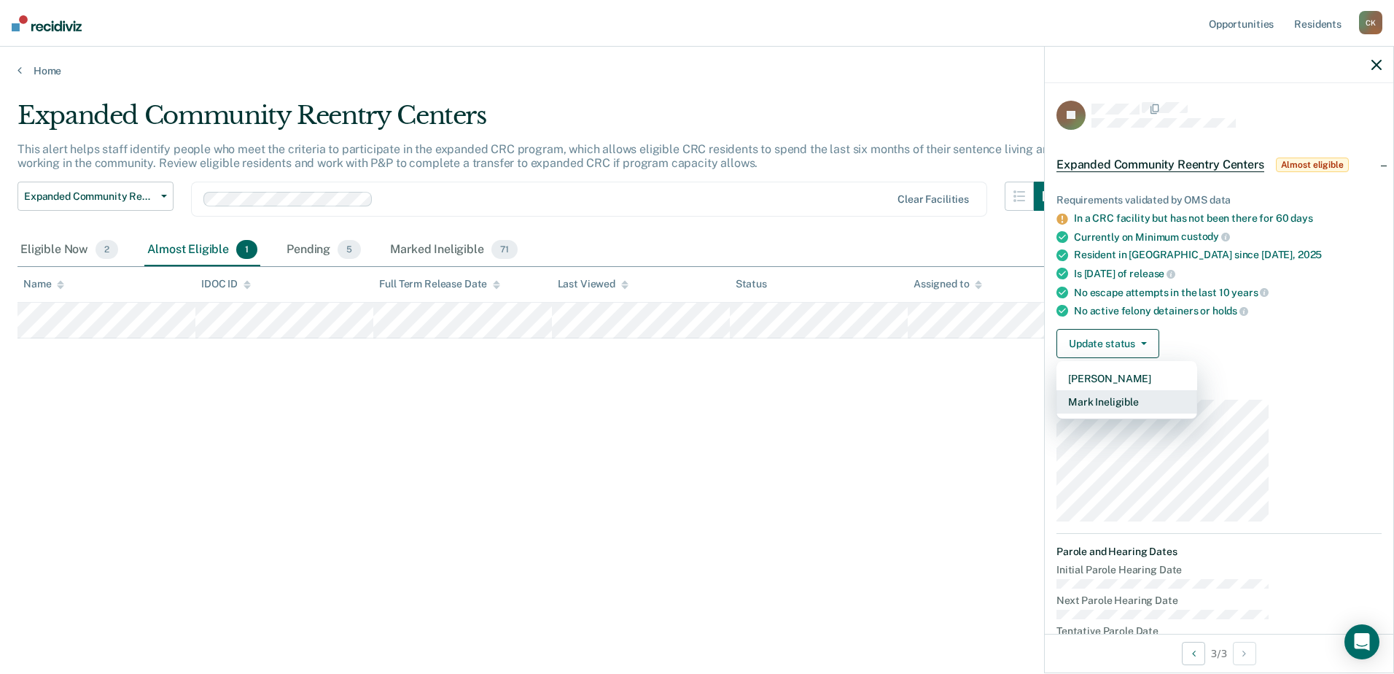
click at [1197, 390] on button "Mark Ineligible" at bounding box center [1127, 401] width 141 height 23
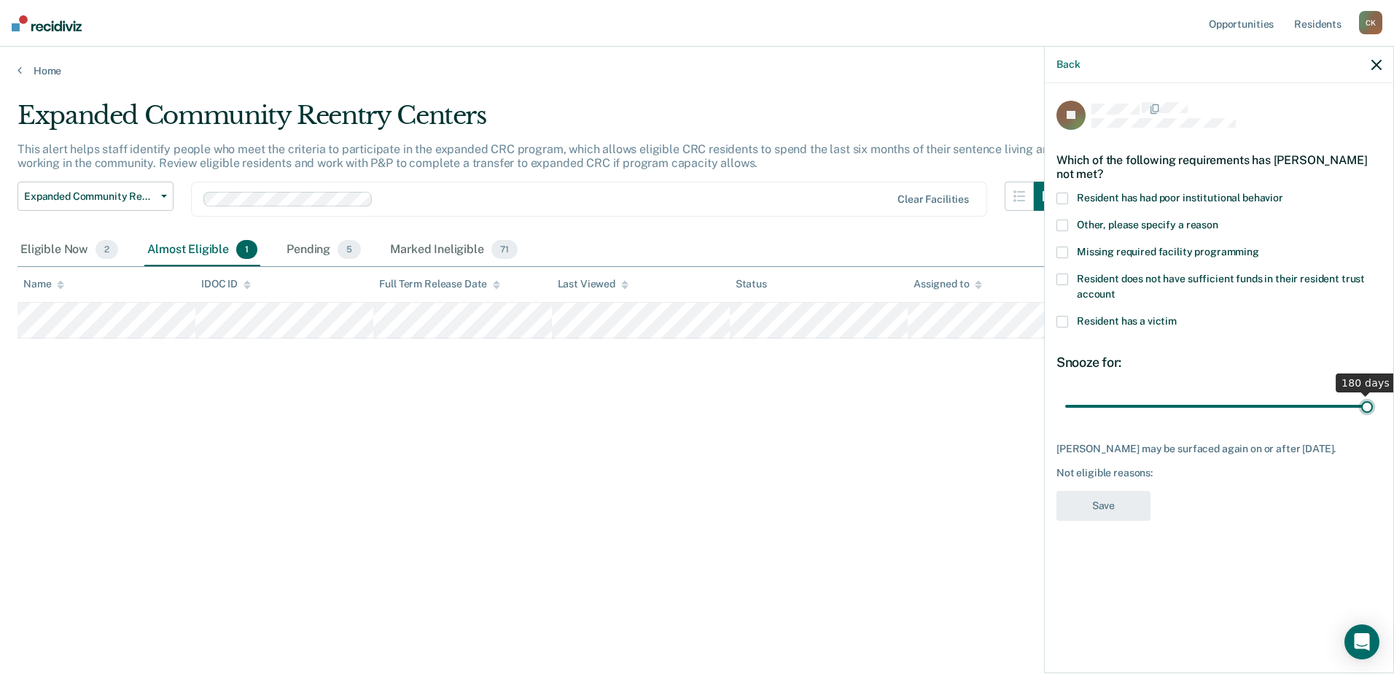
drag, startPoint x: 1238, startPoint y: 311, endPoint x: 1531, endPoint y: 292, distance: 293.7
type input "180"
click at [1373, 394] on input "range" at bounding box center [1219, 407] width 308 height 26
click at [1172, 219] on label "Other, please specify a reason" at bounding box center [1219, 226] width 325 height 15
click at [1218, 219] on input "Other, please specify a reason" at bounding box center [1218, 219] width 0 height 0
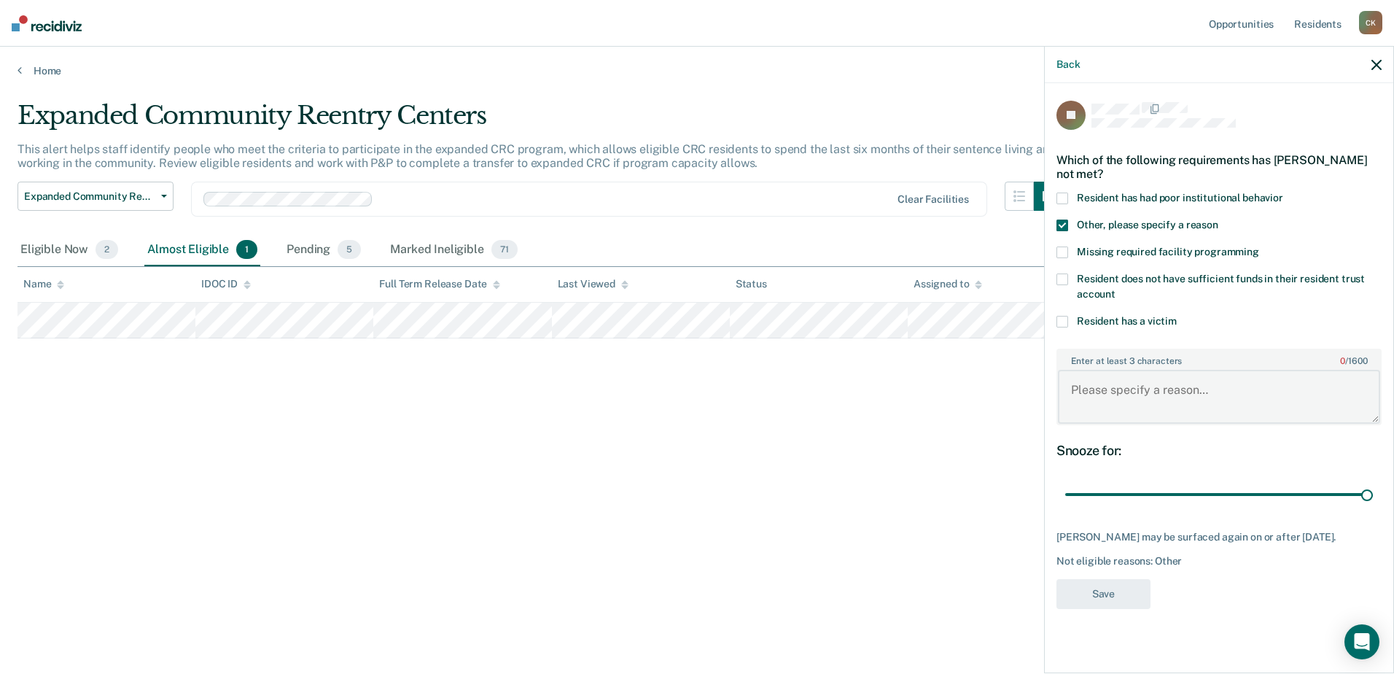
click at [1206, 370] on textarea "Enter at least 3 characters 0 / 1600" at bounding box center [1219, 397] width 322 height 54
type textarea "Just got to the facility."
click at [1151, 579] on button "Save" at bounding box center [1104, 594] width 94 height 30
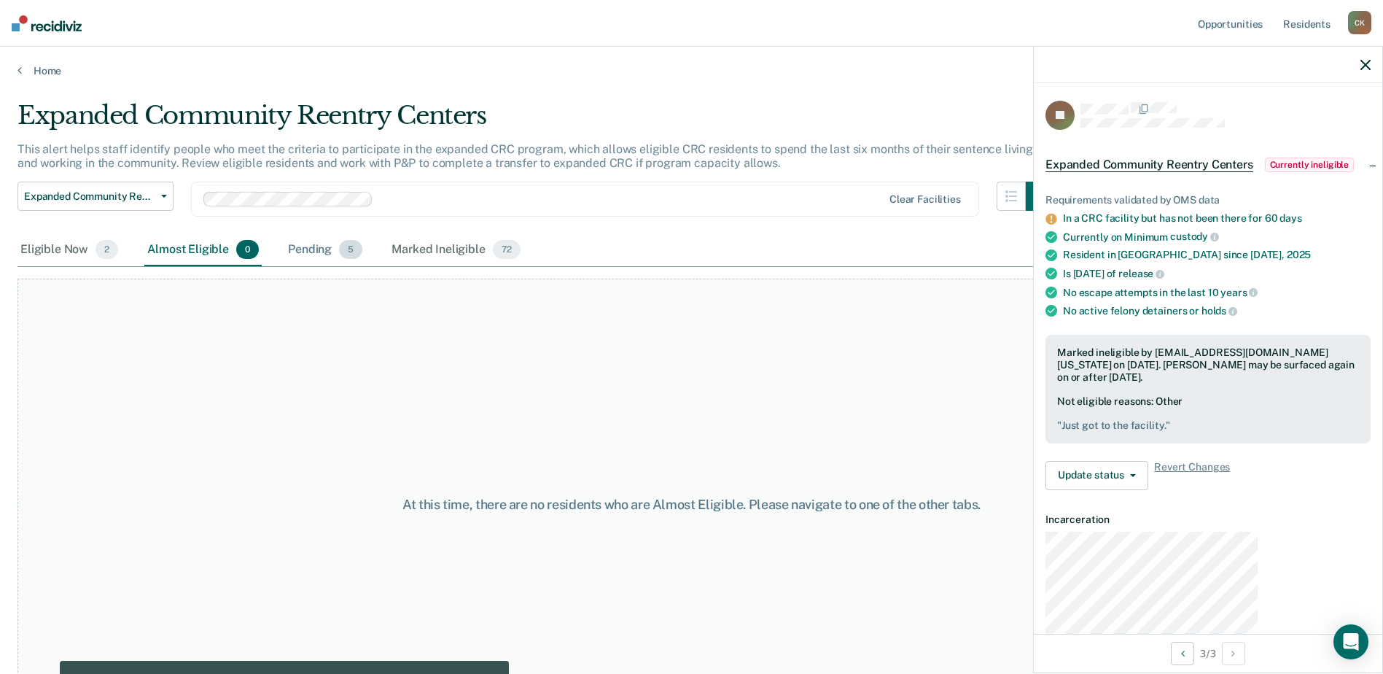
click at [285, 234] on div "Pending 5" at bounding box center [325, 250] width 80 height 32
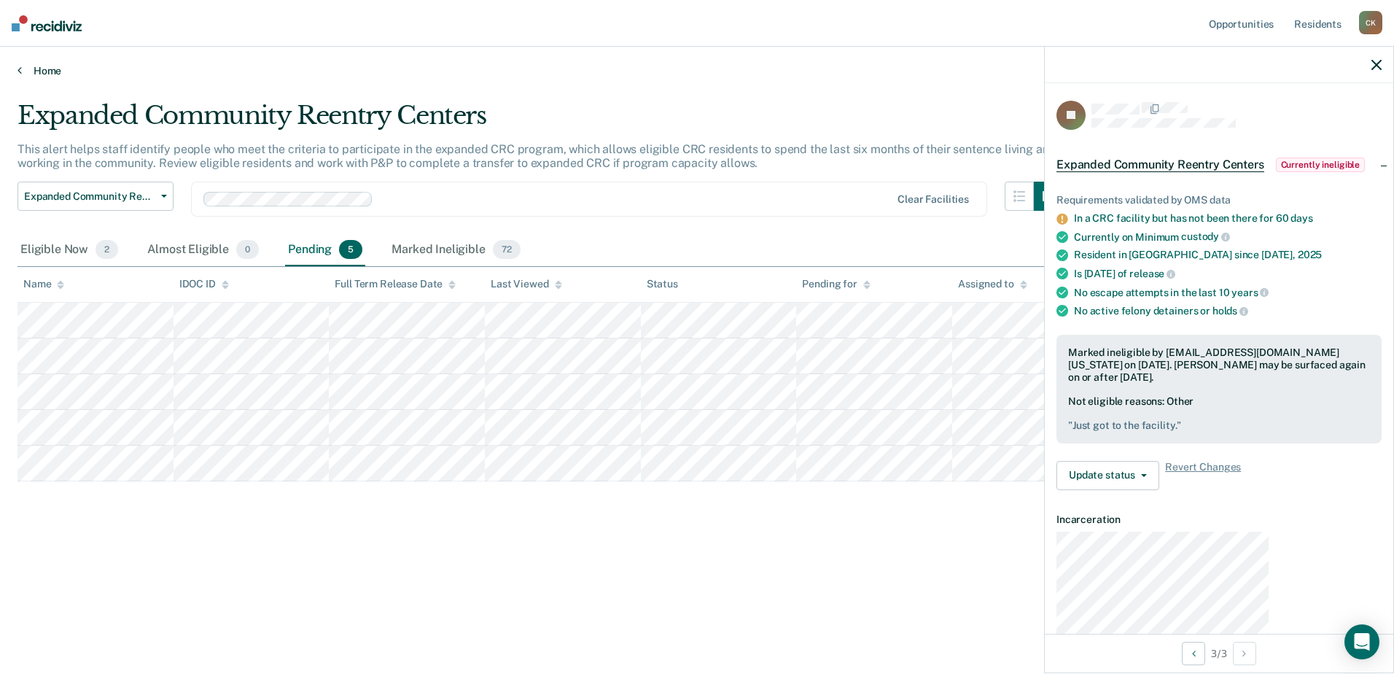
click at [17, 64] on link "Home" at bounding box center [696, 70] width 1359 height 13
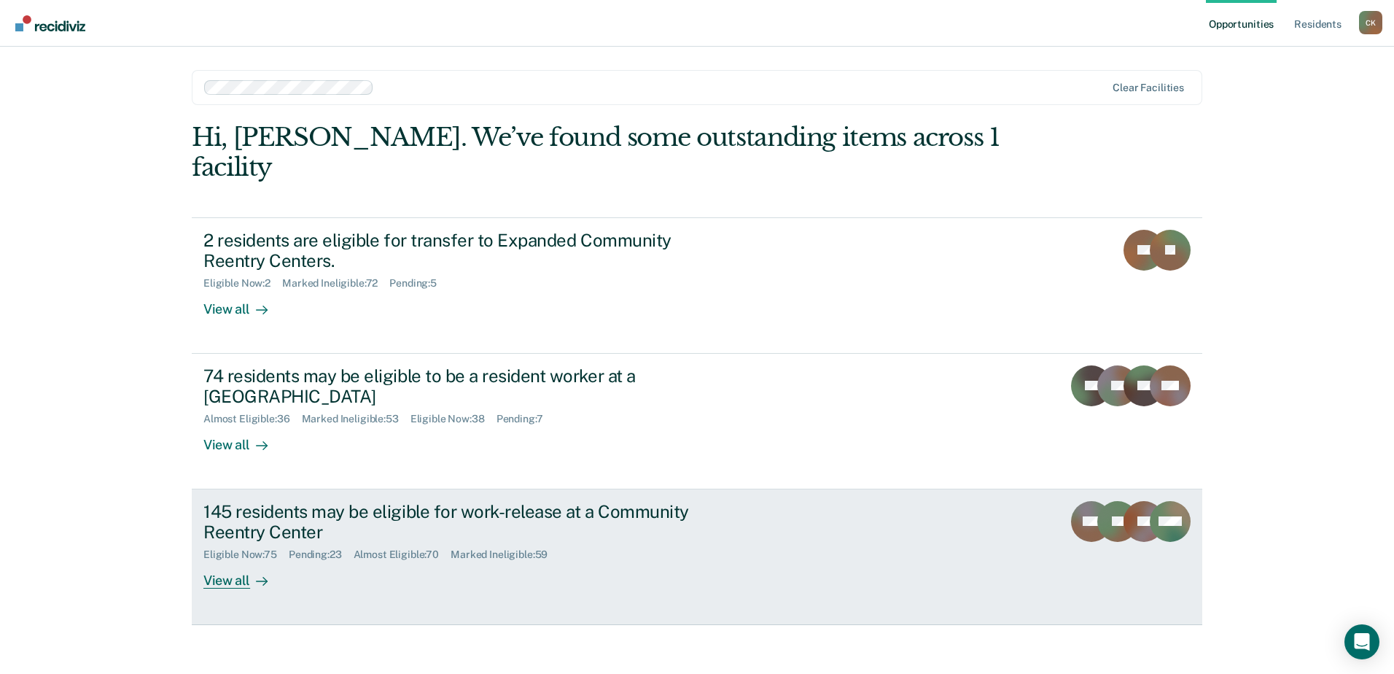
click at [225, 561] on div "View all" at bounding box center [244, 575] width 82 height 28
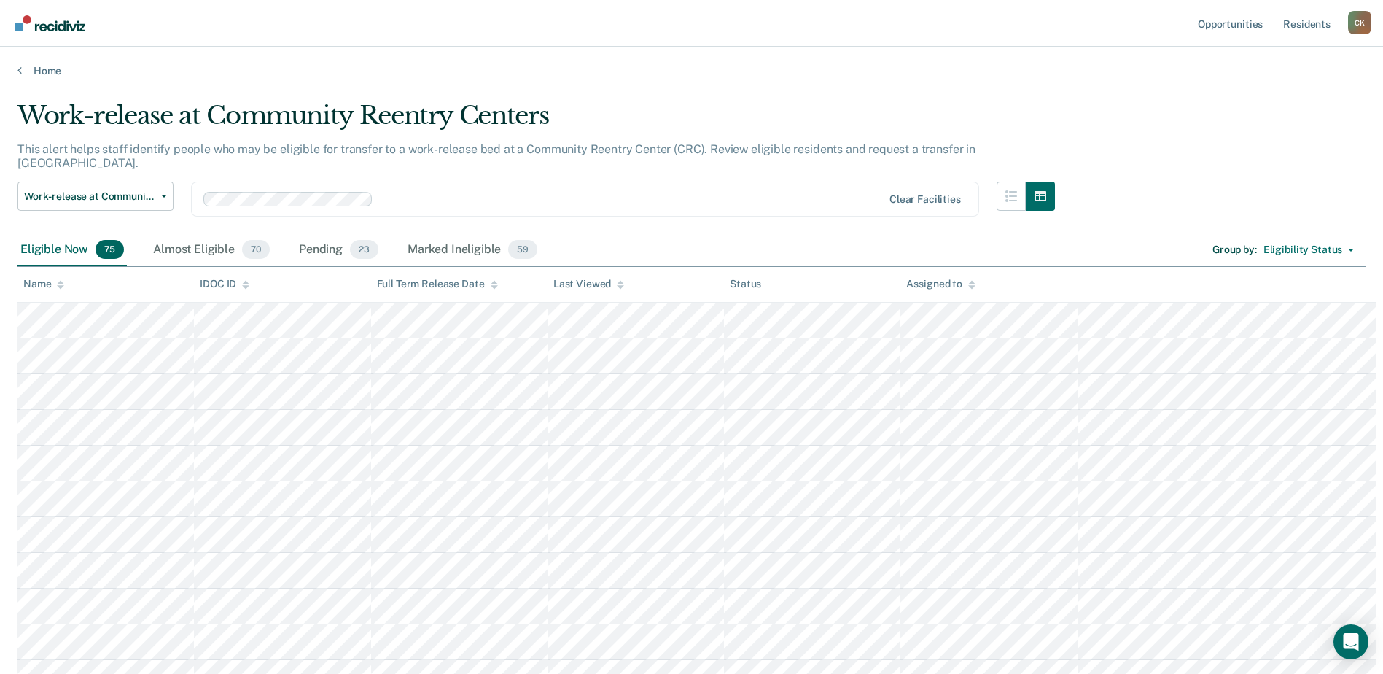
scroll to position [219, 0]
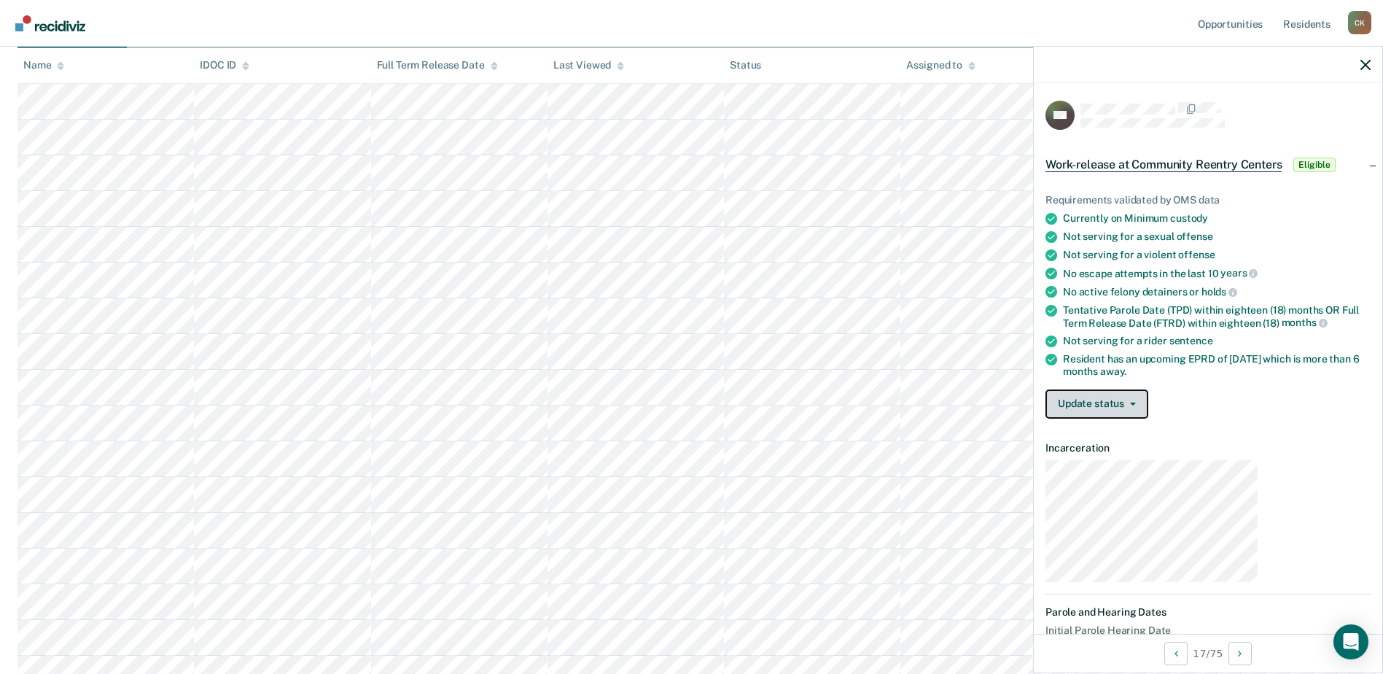
click at [1148, 389] on button "Update status" at bounding box center [1097, 403] width 103 height 29
click at [1186, 427] on button "[PERSON_NAME]" at bounding box center [1116, 438] width 141 height 23
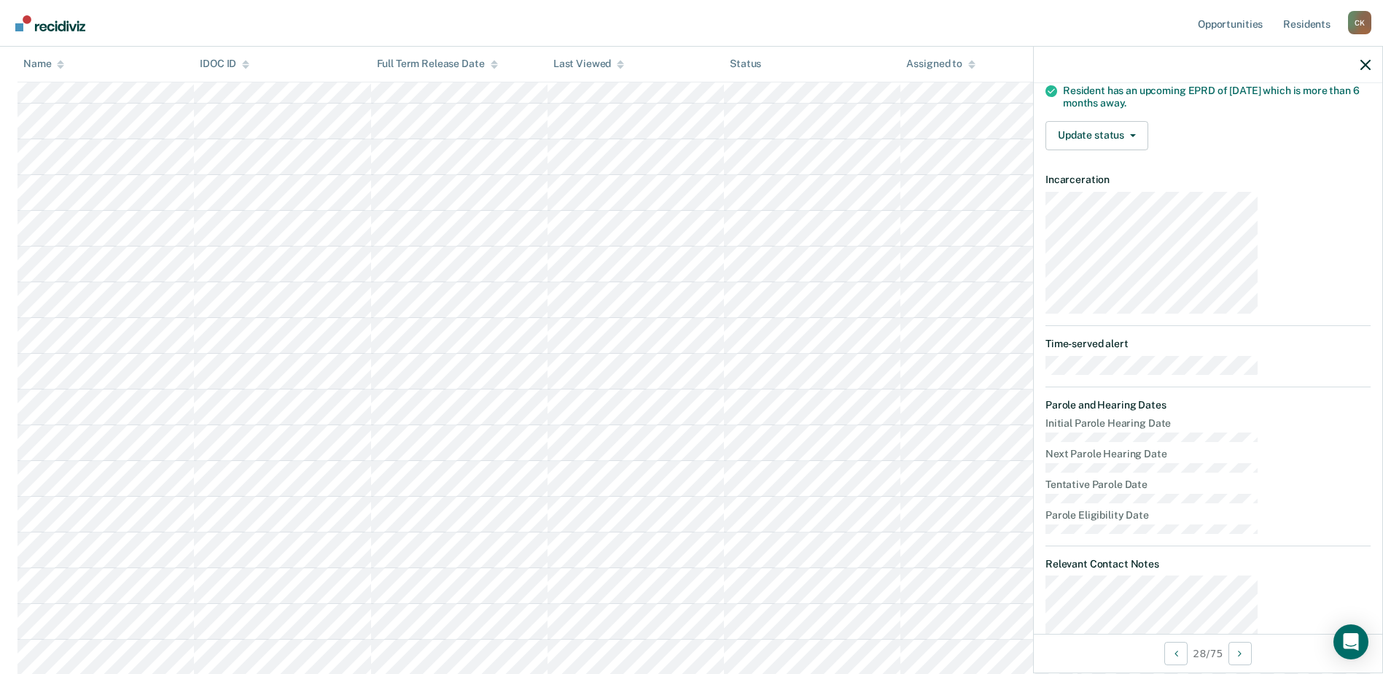
scroll to position [0, 0]
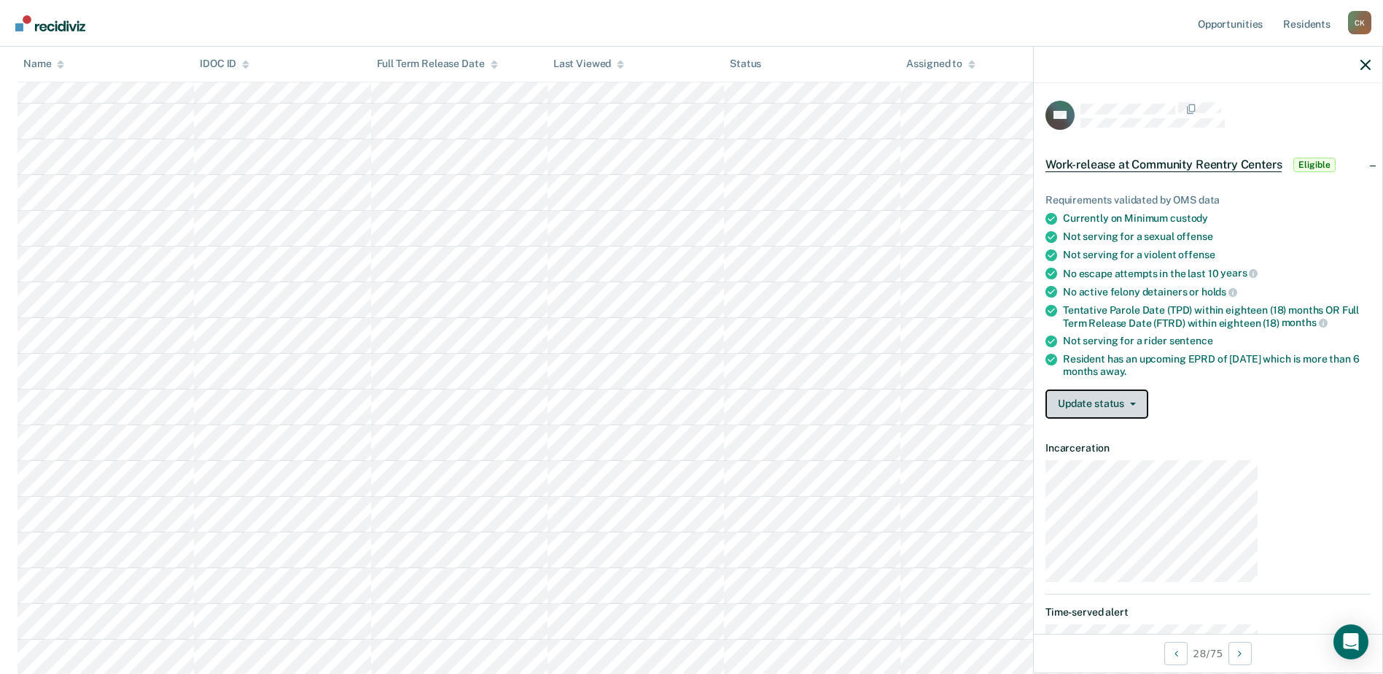
click at [1148, 389] on button "Update status" at bounding box center [1097, 403] width 103 height 29
click at [1186, 427] on button "[PERSON_NAME]" at bounding box center [1116, 438] width 141 height 23
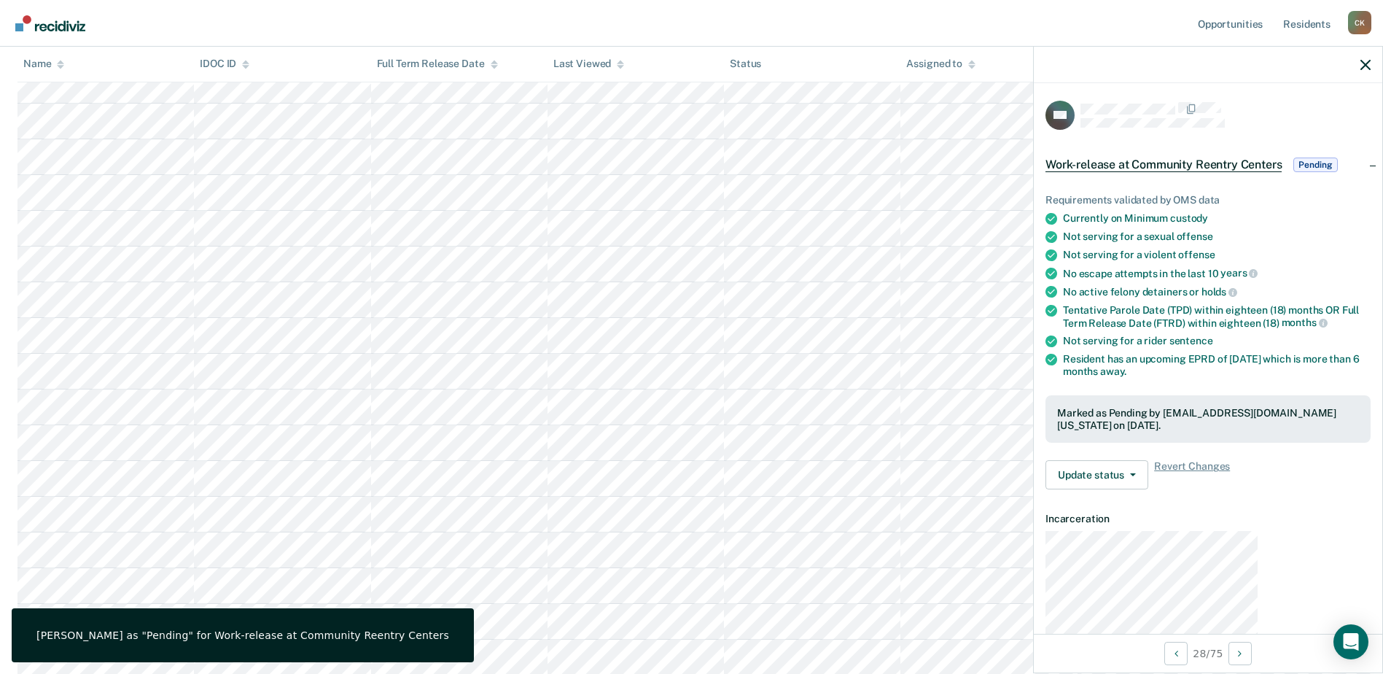
scroll to position [948, 0]
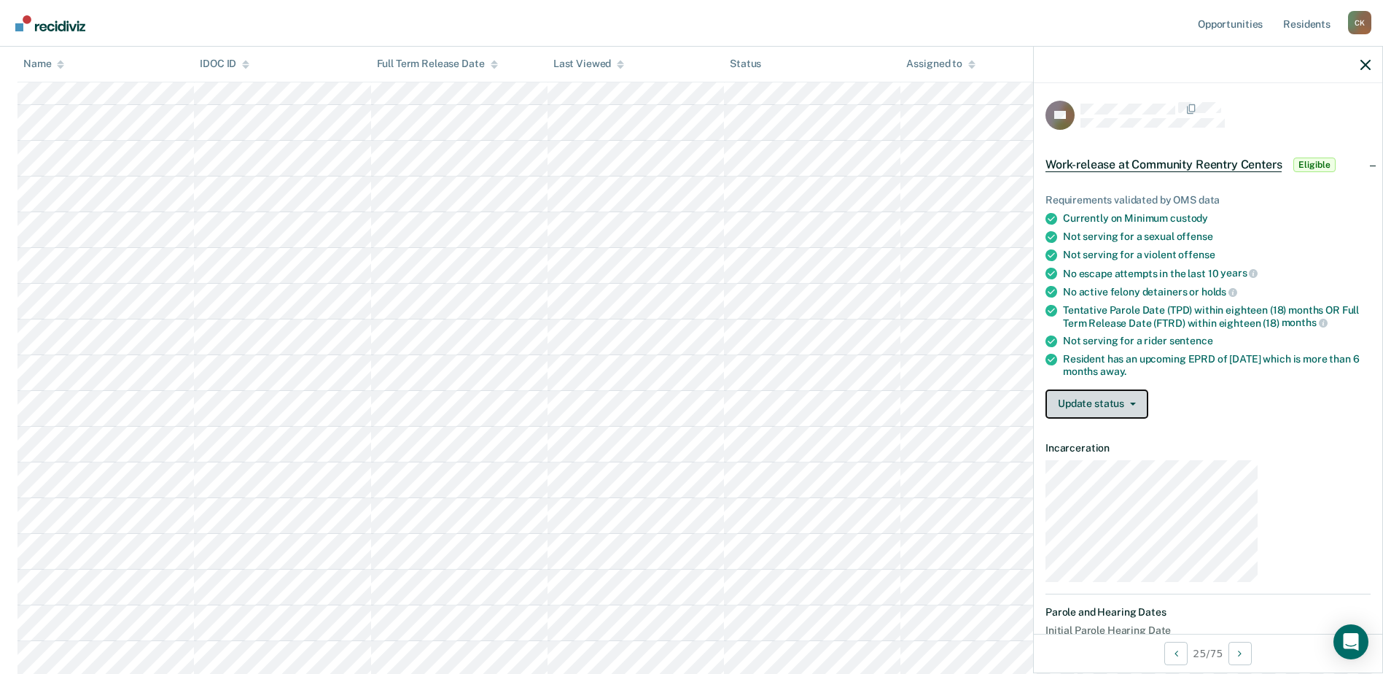
click at [1148, 389] on button "Update status" at bounding box center [1097, 403] width 103 height 29
click at [1186, 427] on button "[PERSON_NAME]" at bounding box center [1116, 438] width 141 height 23
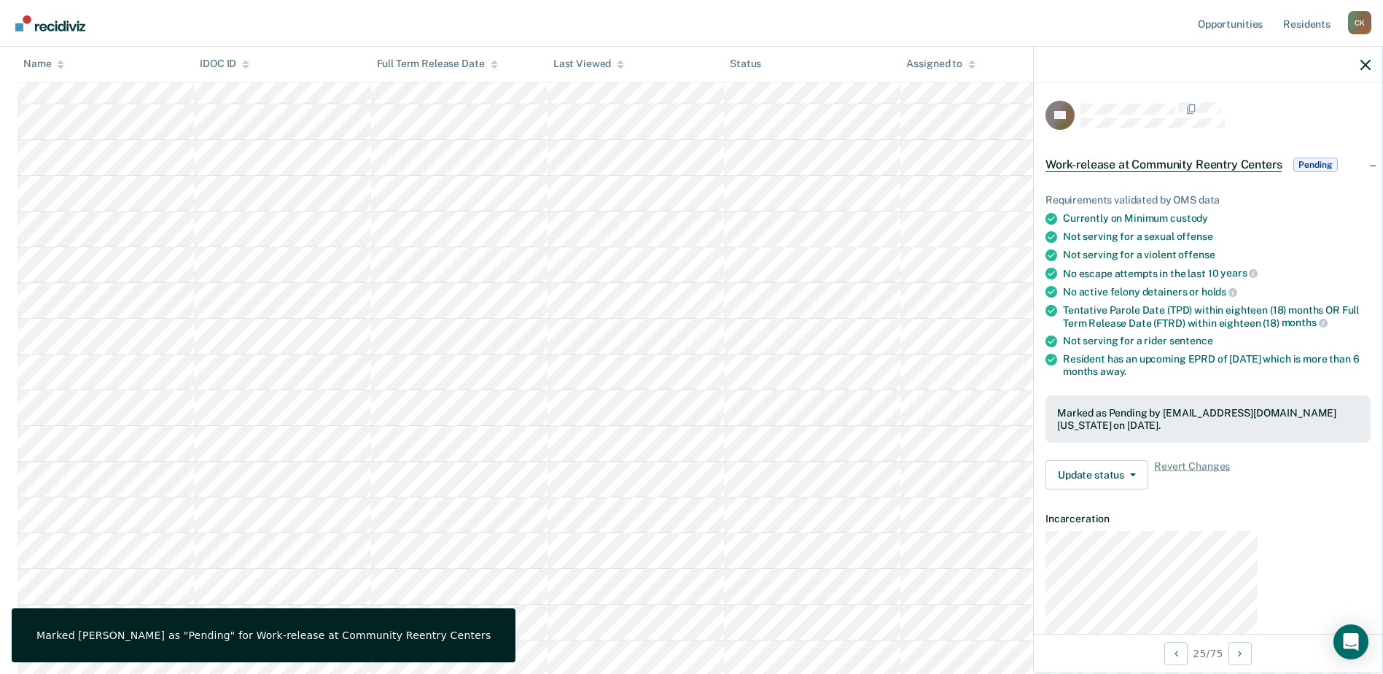
scroll to position [583, 0]
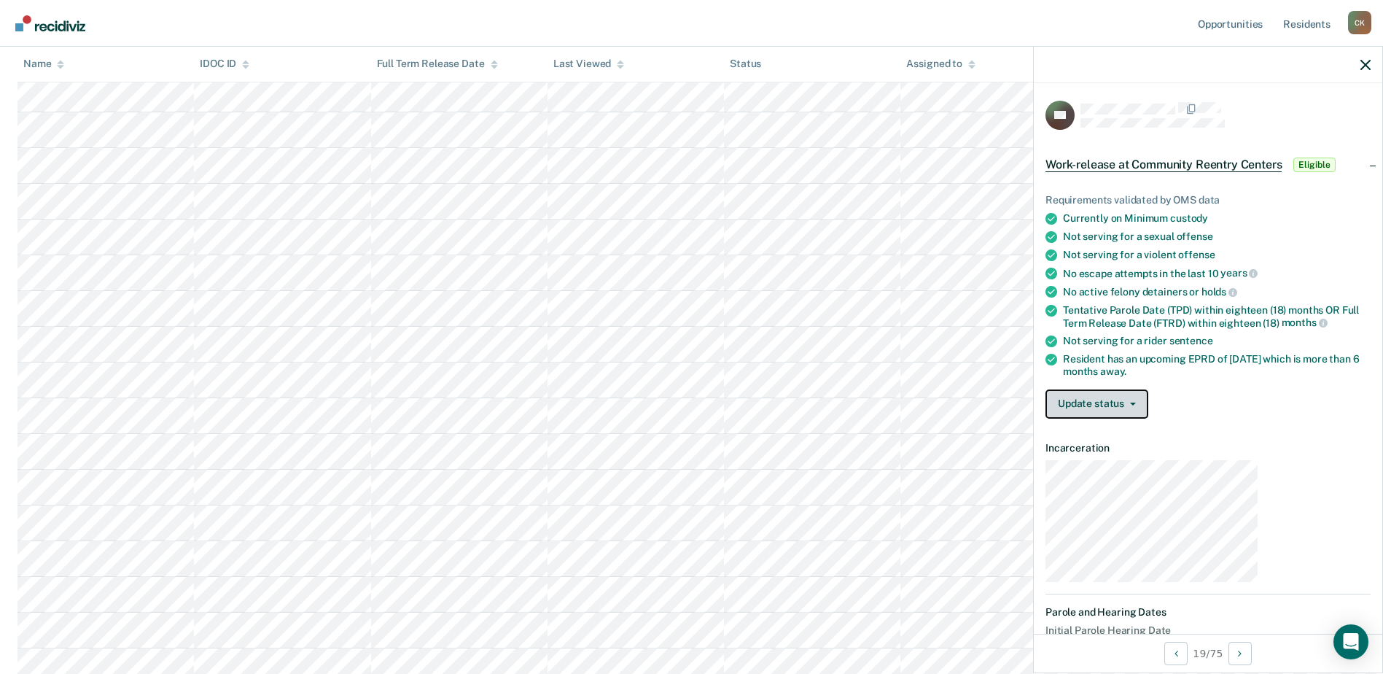
click at [1148, 389] on button "Update status" at bounding box center [1097, 403] width 103 height 29
click at [1181, 427] on button "[PERSON_NAME]" at bounding box center [1116, 438] width 141 height 23
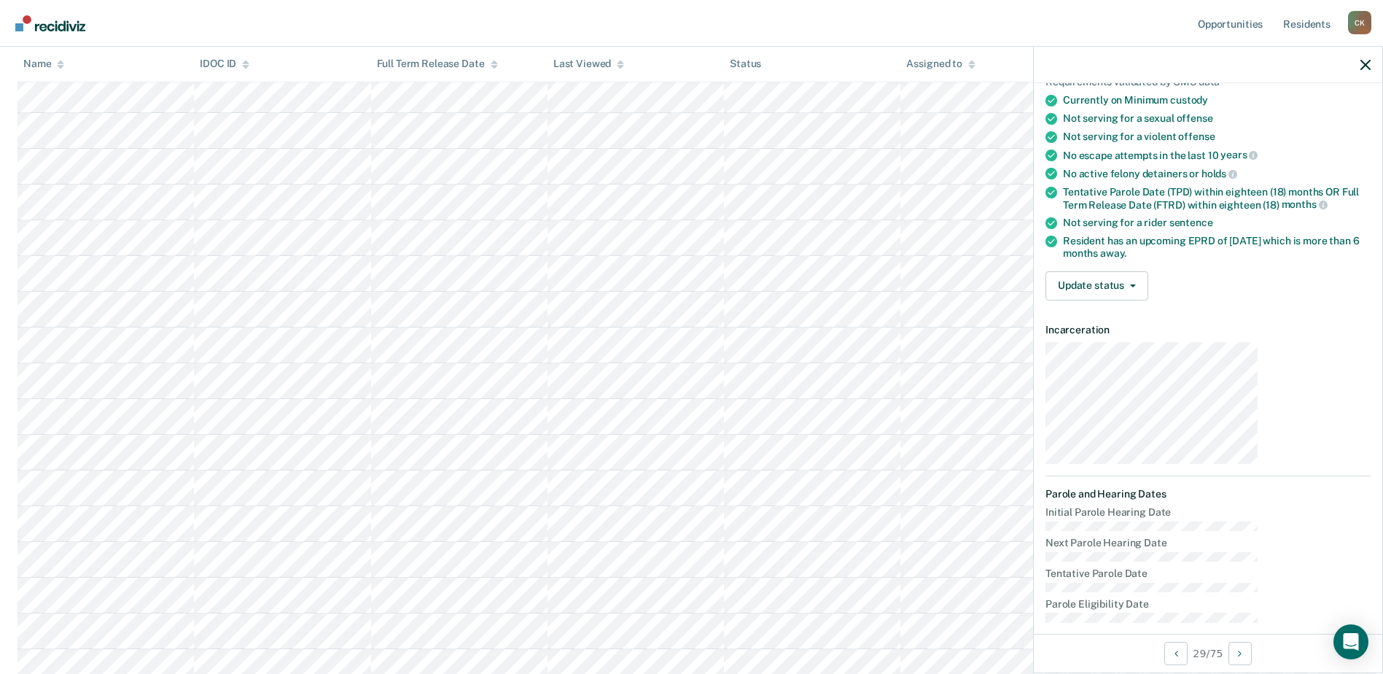
scroll to position [112, 0]
